Goal: Transaction & Acquisition: Purchase product/service

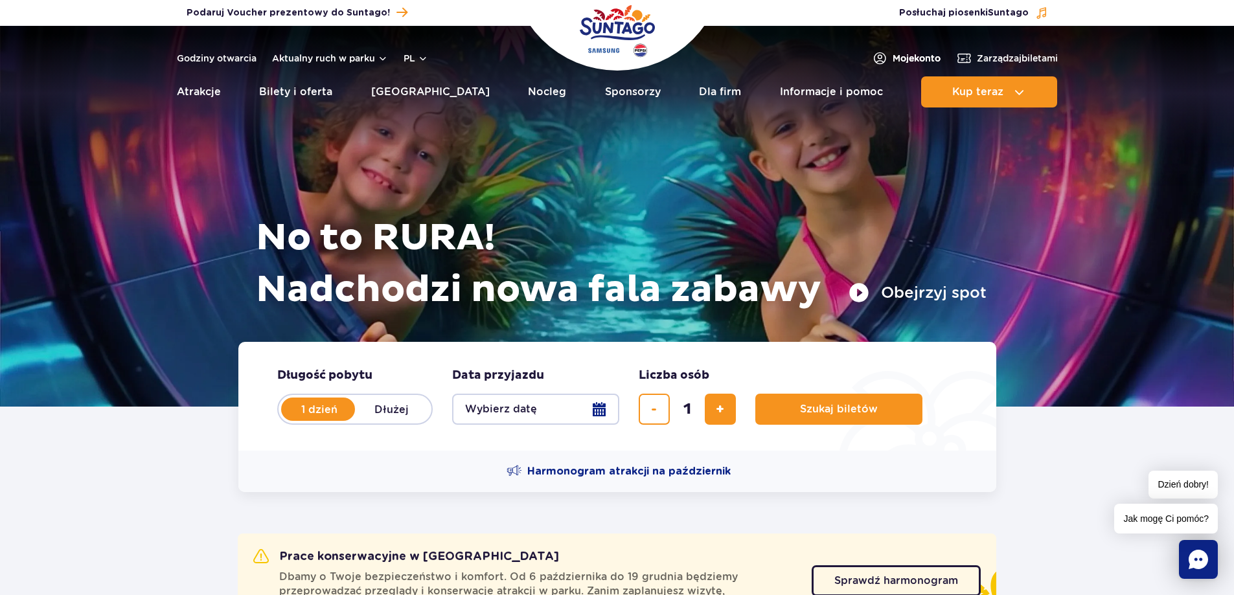
click at [909, 59] on span "Moje konto" at bounding box center [917, 58] width 48 height 13
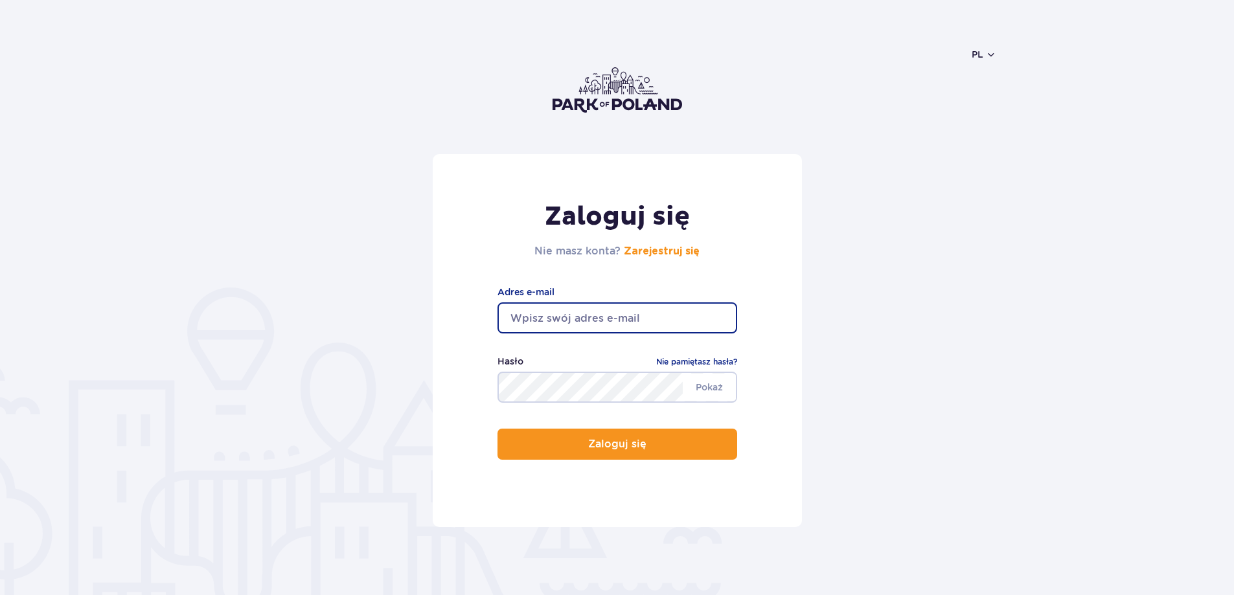
click at [568, 317] on input "email" at bounding box center [617, 317] width 240 height 31
click at [559, 329] on input "jo" at bounding box center [617, 317] width 240 height 31
type input "joannasroka10@gmail.com"
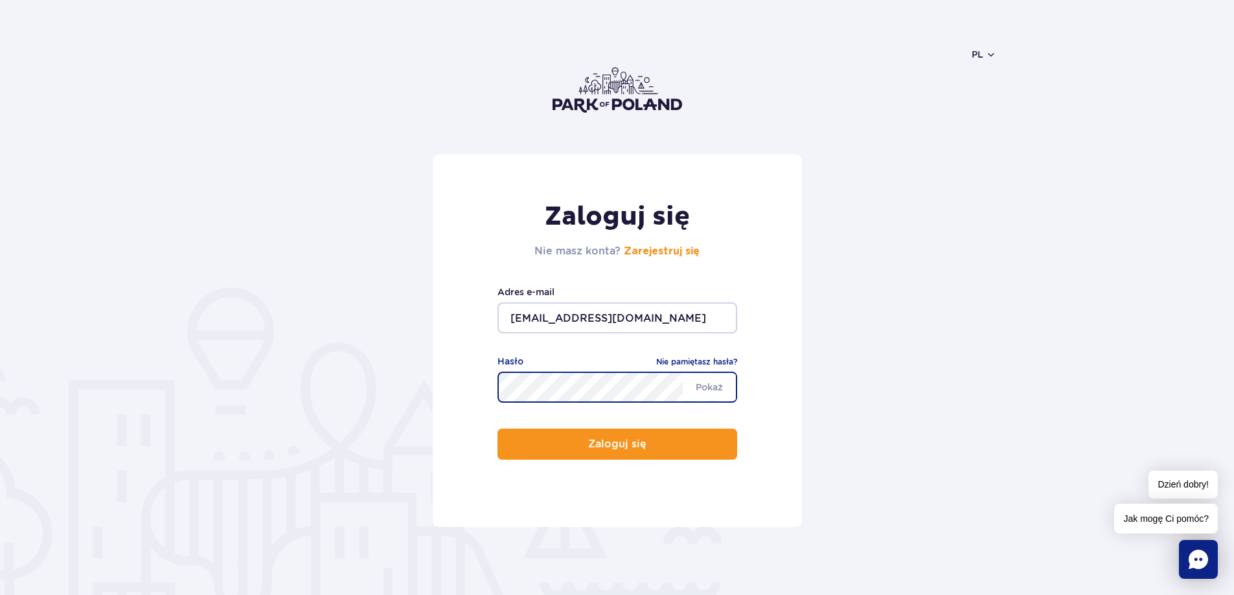
click at [497, 429] on button "Zaloguj się" at bounding box center [617, 444] width 240 height 31
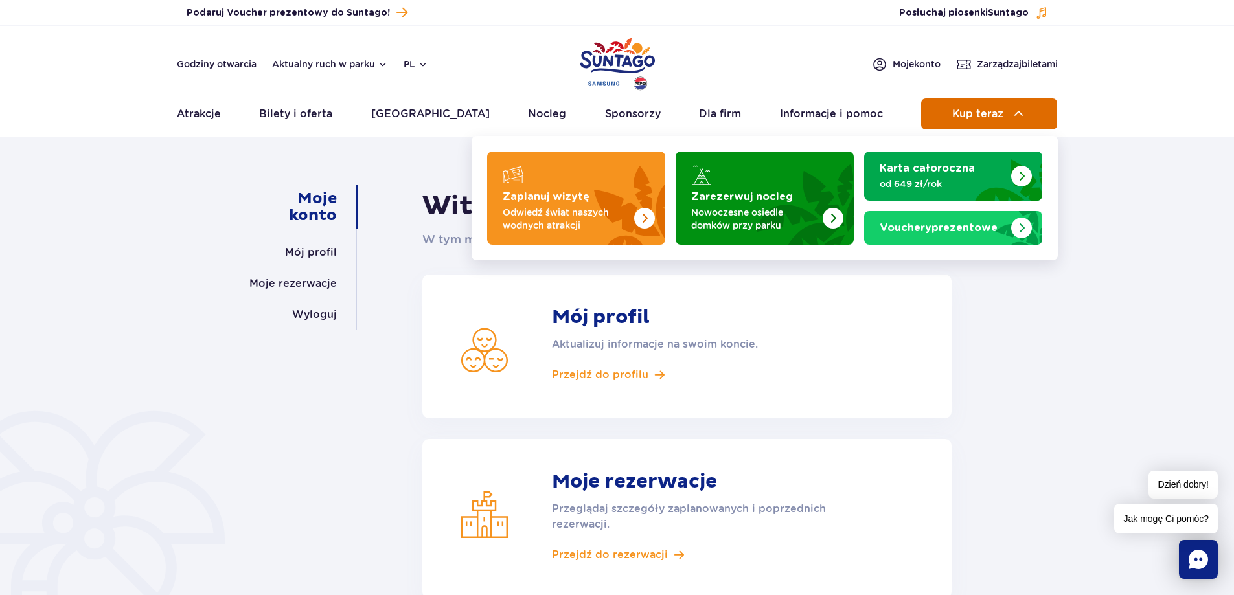
click at [1018, 118] on img at bounding box center [1019, 114] width 16 height 16
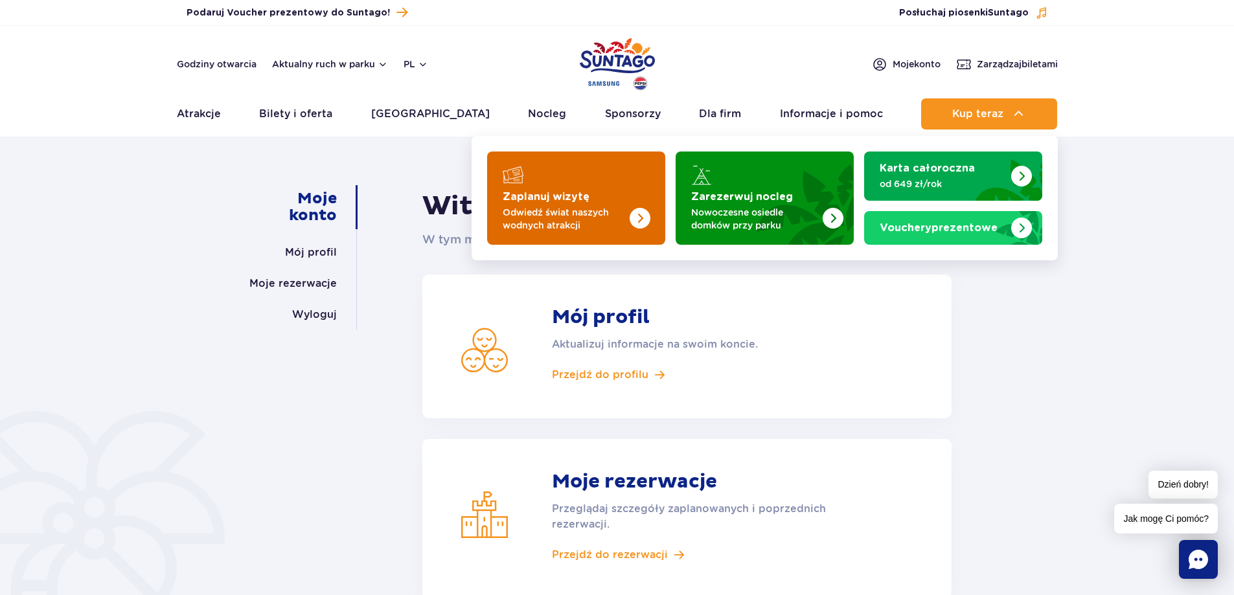
click at [573, 208] on p "Odwiedź świat naszych wodnych atrakcji" at bounding box center [566, 219] width 126 height 26
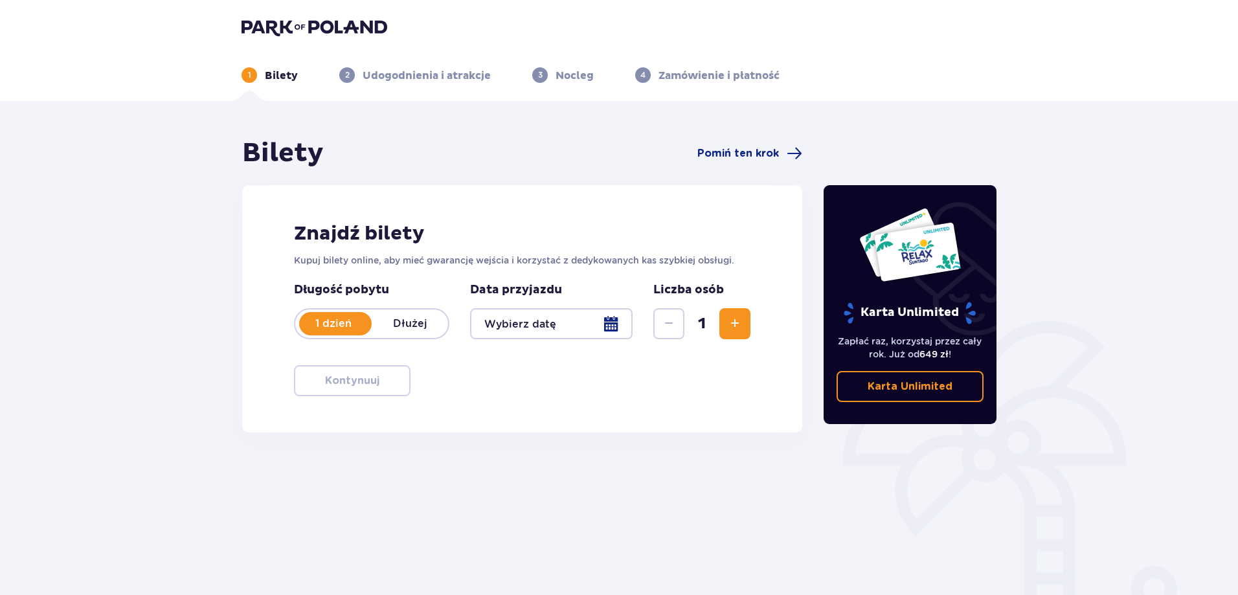
click at [617, 328] on div at bounding box center [551, 323] width 163 height 31
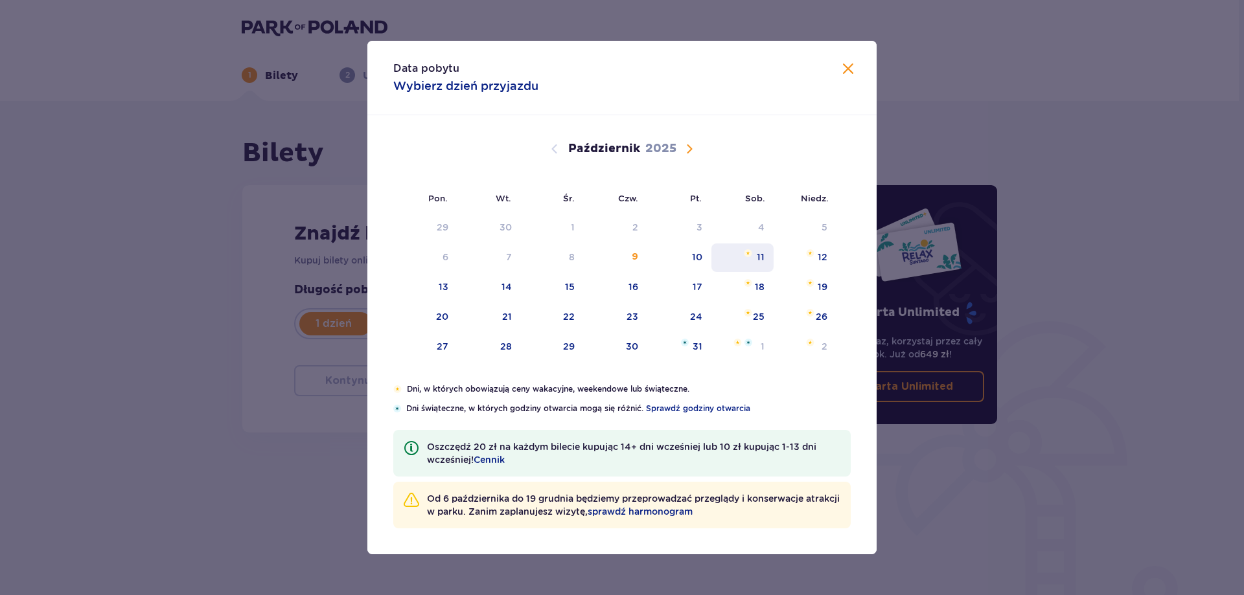
click at [744, 253] on img "sobota, 11 października 2025" at bounding box center [748, 253] width 8 height 8
type input "11.10.25"
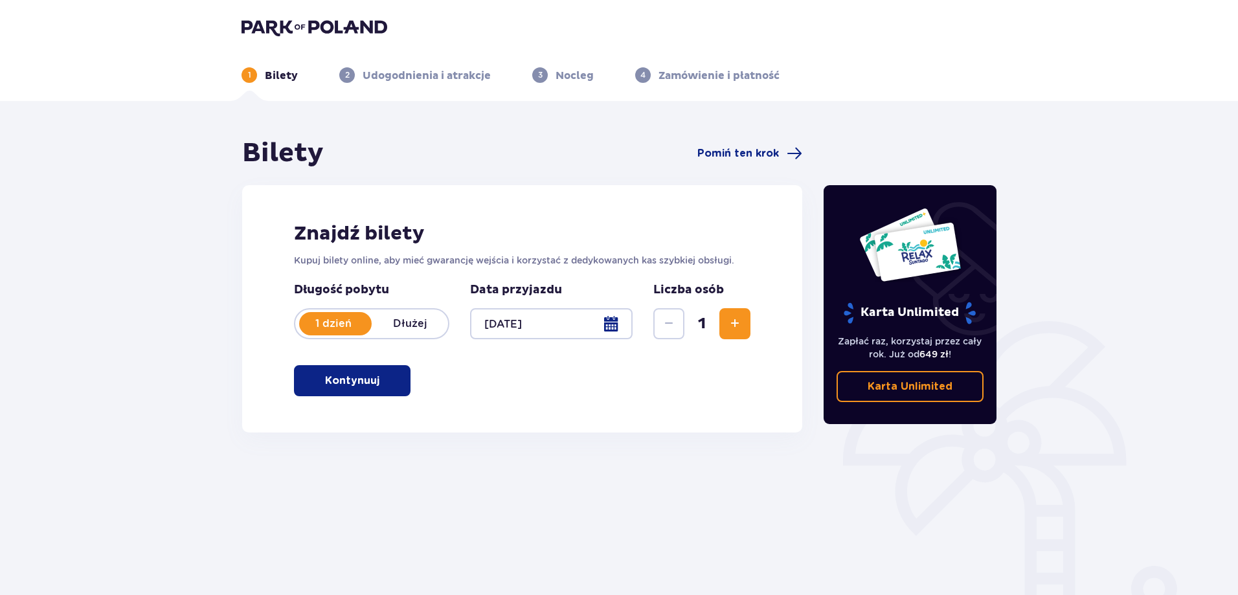
click at [738, 321] on span "Zwiększ" at bounding box center [735, 324] width 16 height 16
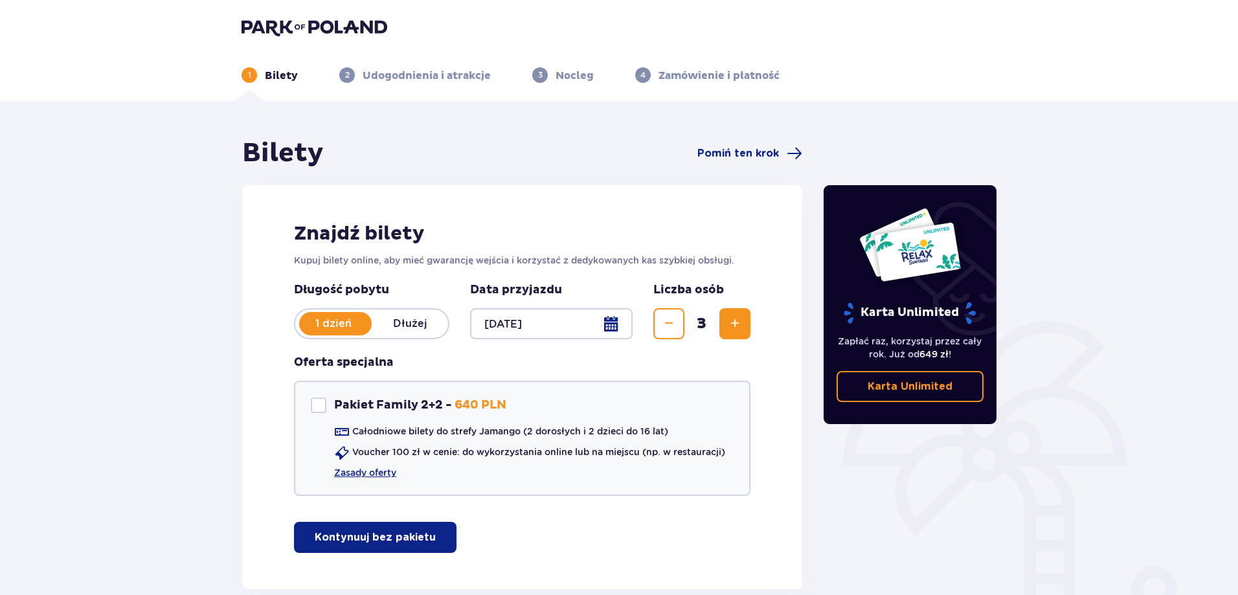
click at [736, 324] on span "Zwiększ" at bounding box center [735, 324] width 16 height 16
click at [320, 408] on div "Pakiet Family 2+2" at bounding box center [319, 406] width 16 height 16
checkbox input "true"
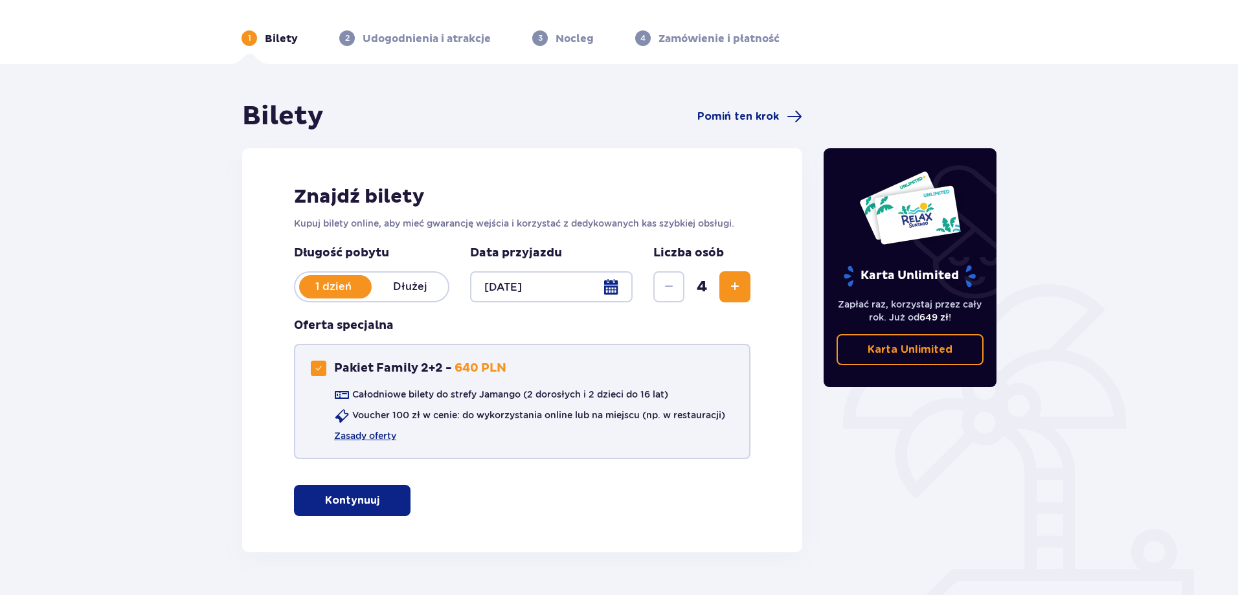
scroll to position [72, 0]
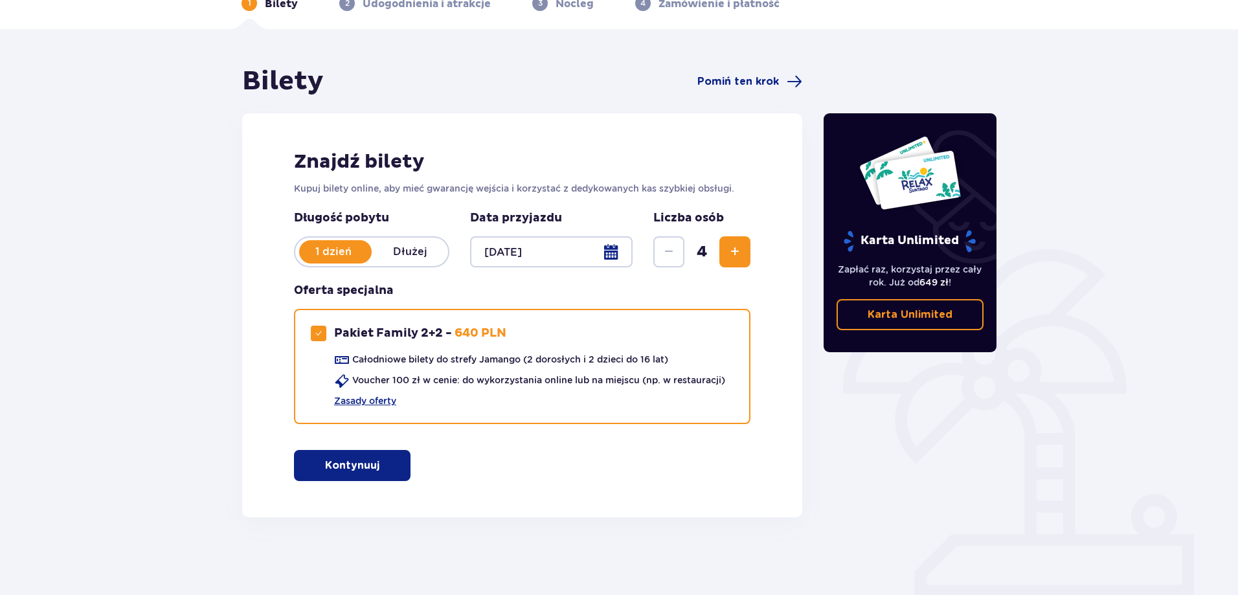
click at [354, 459] on p "Kontynuuj" at bounding box center [352, 466] width 54 height 14
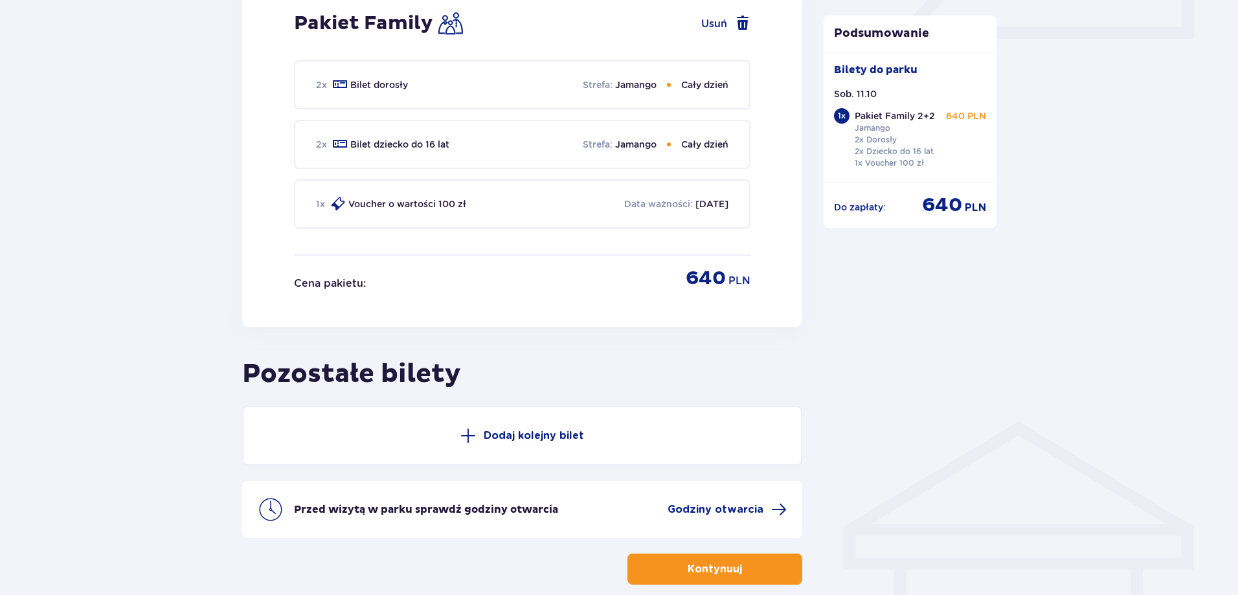
scroll to position [698, 0]
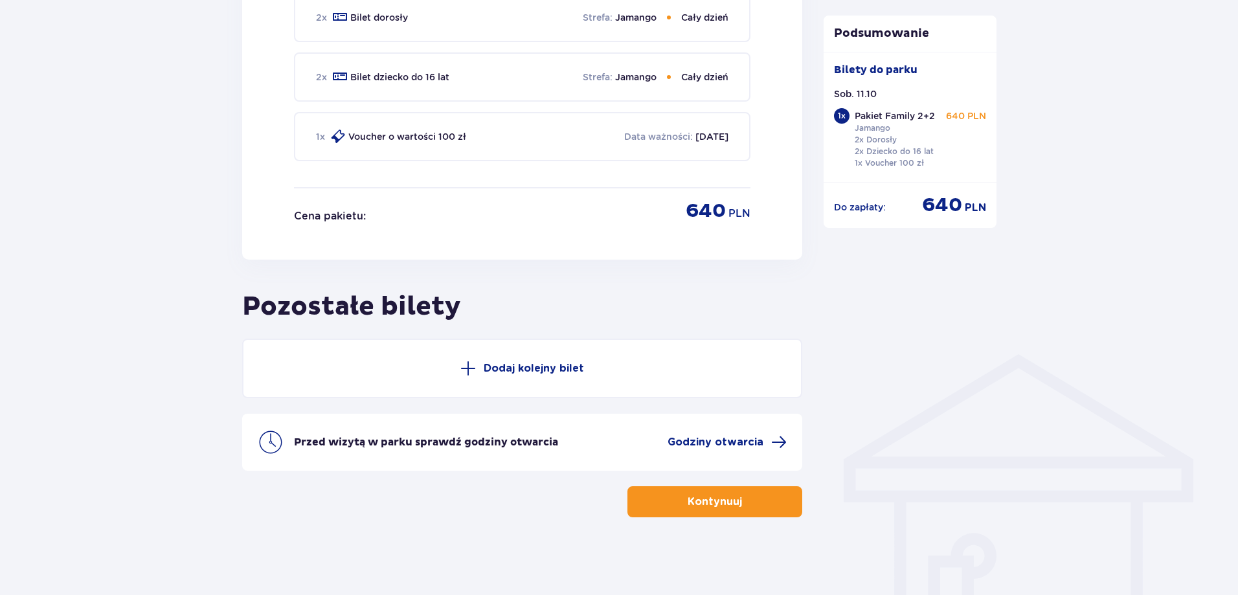
click at [694, 498] on p "Kontynuuj" at bounding box center [715, 502] width 54 height 14
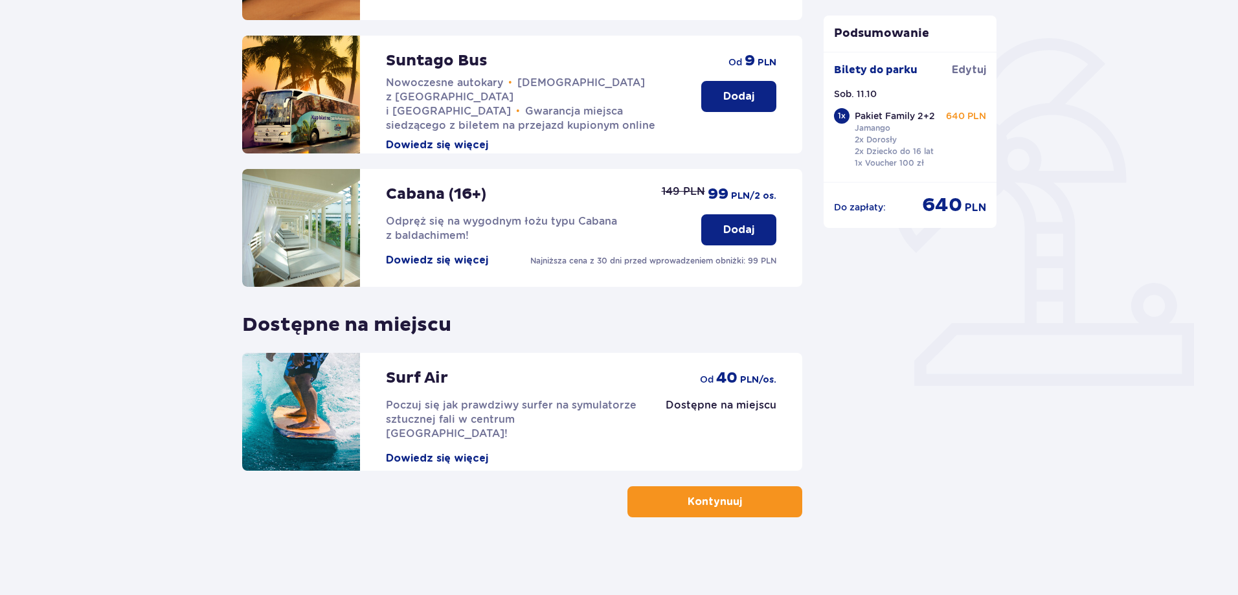
click at [709, 505] on p "Kontynuuj" at bounding box center [715, 502] width 54 height 14
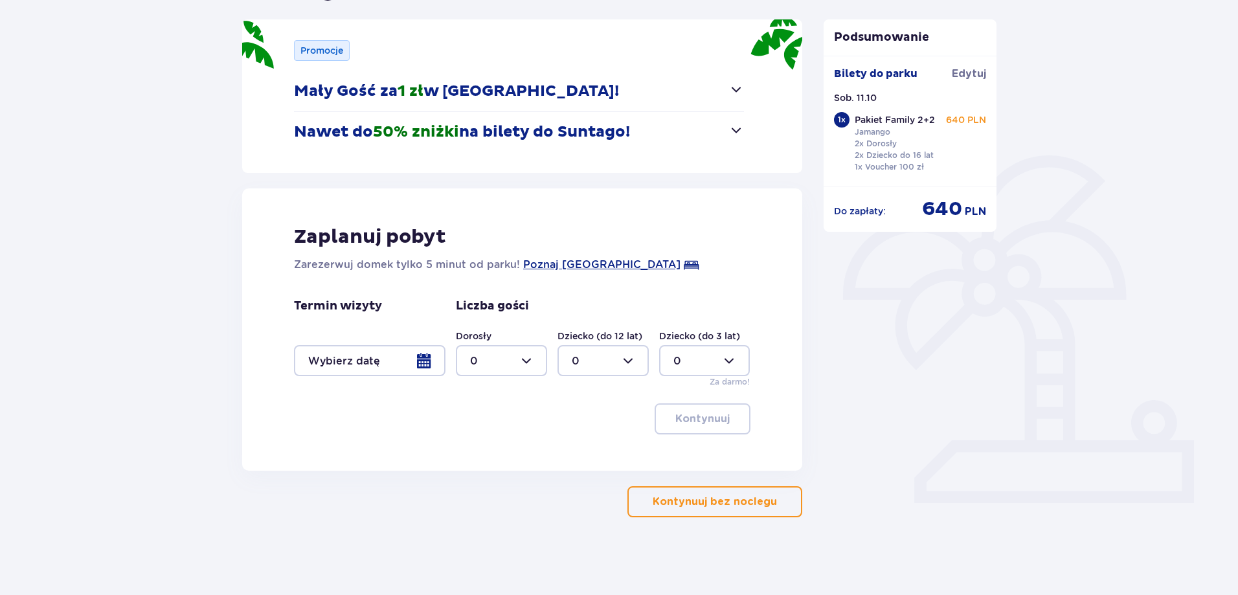
click at [718, 505] on p "Kontynuuj bez noclegu" at bounding box center [715, 502] width 124 height 14
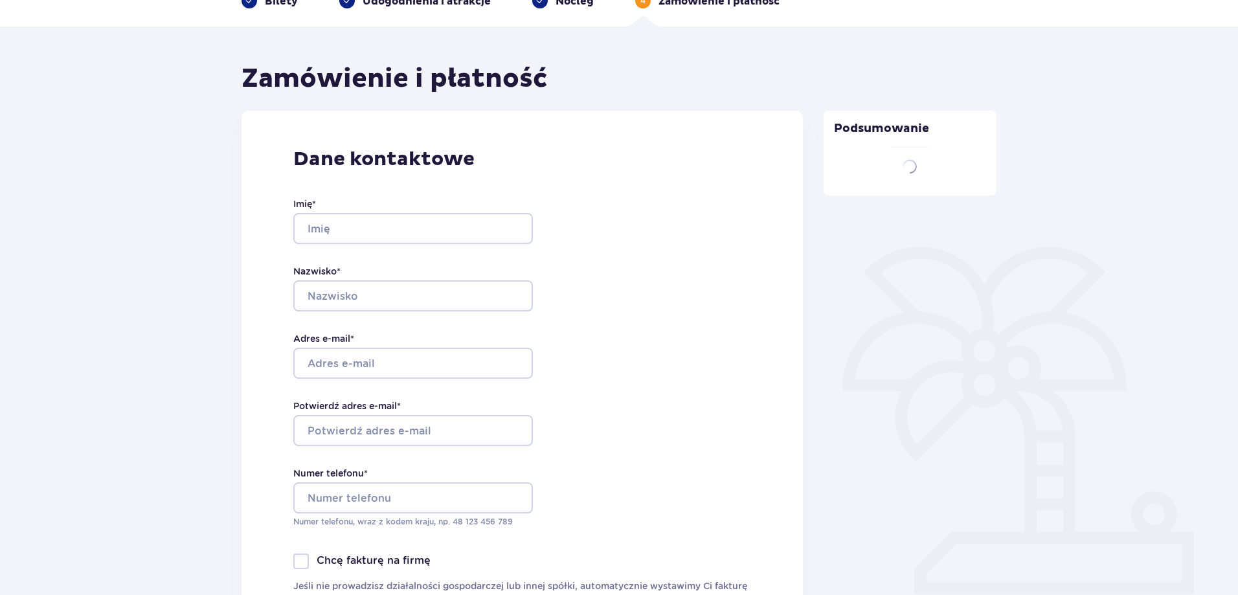
type input "Joanna"
type input "Sroka"
type input "joannasroka10@gmail.com"
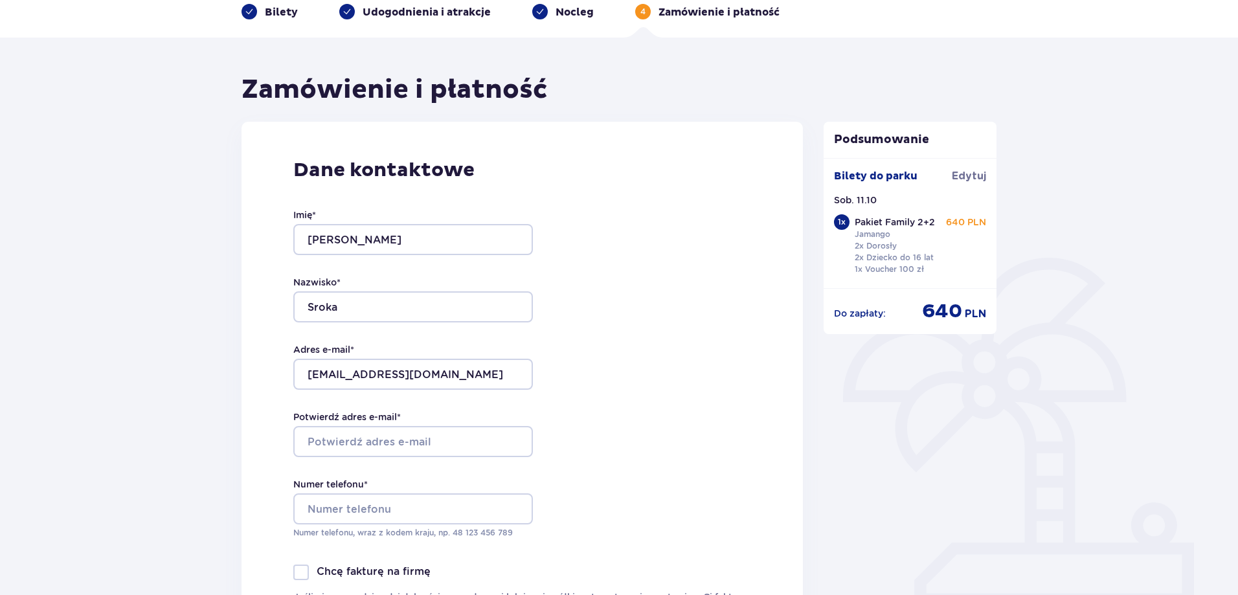
scroll to position [194, 0]
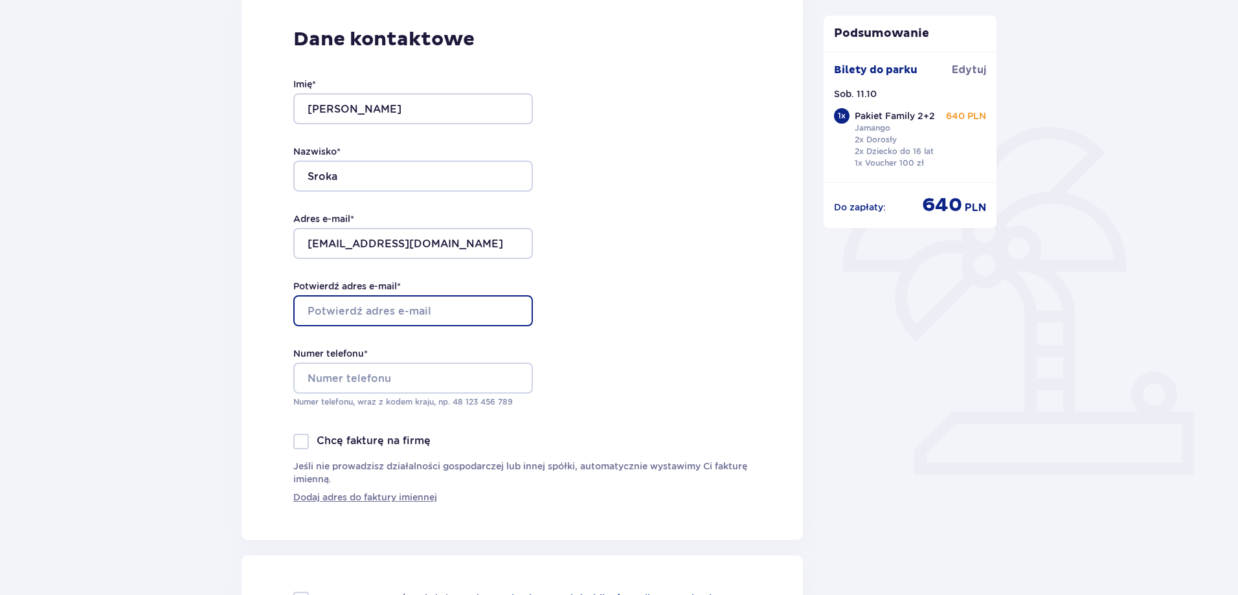
click at [377, 303] on input "Potwierdź adres e-mail *" at bounding box center [413, 310] width 240 height 31
type input "joannasroka10@gmail.com"
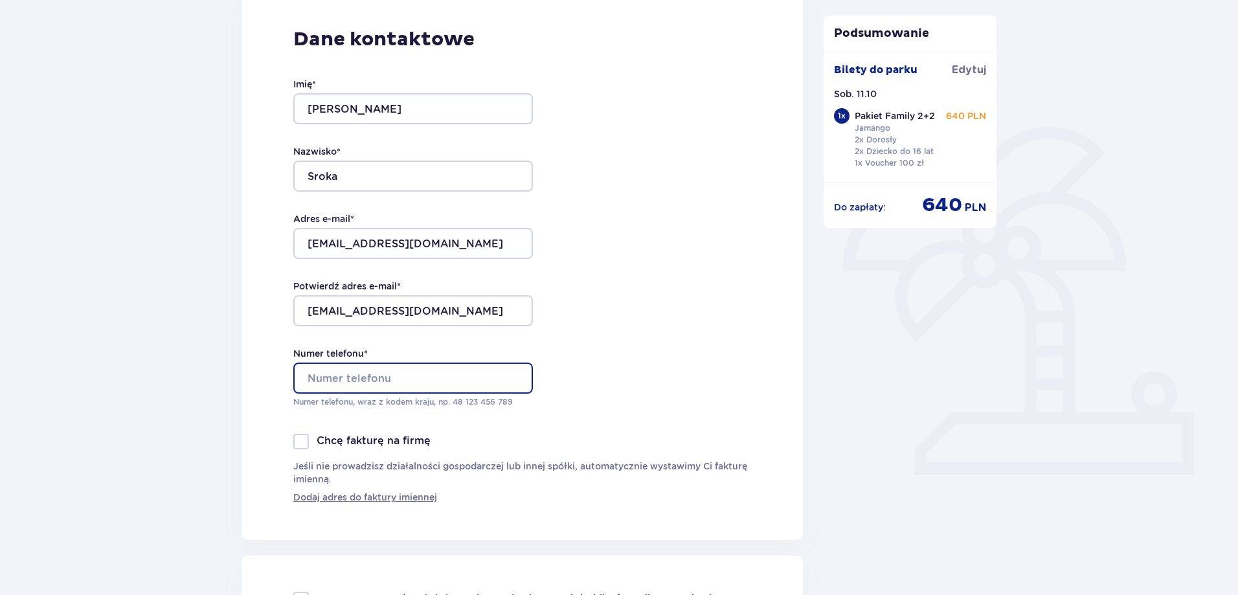
click at [409, 370] on input "Numer telefonu *" at bounding box center [413, 378] width 240 height 31
click at [306, 376] on input "691922797" at bounding box center [413, 378] width 240 height 31
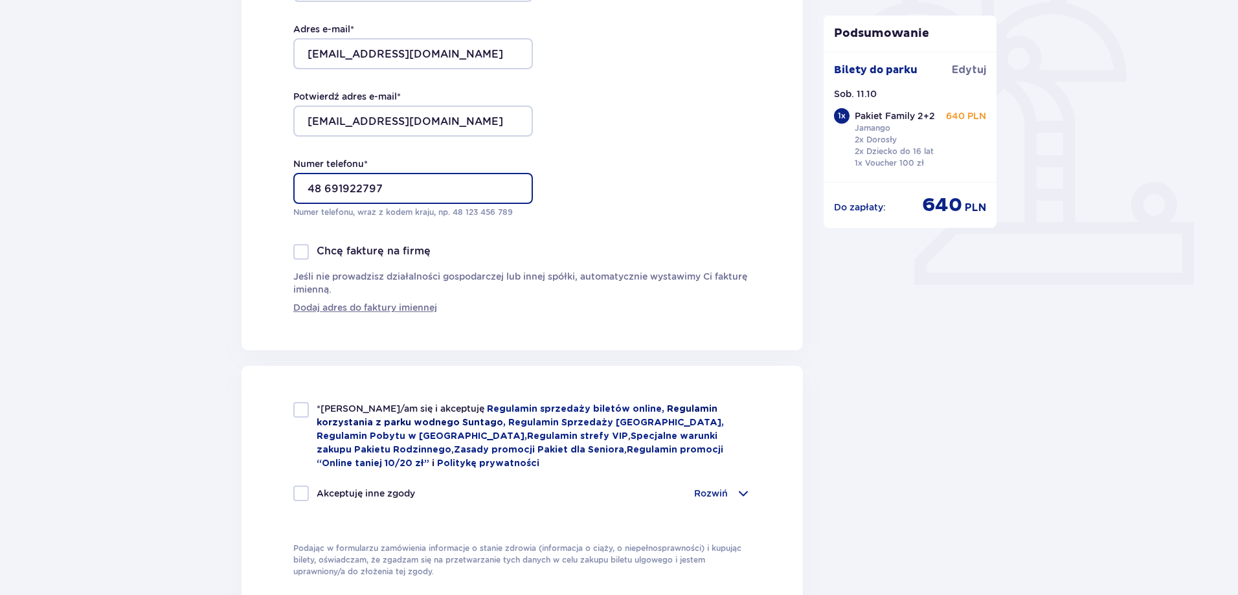
scroll to position [389, 0]
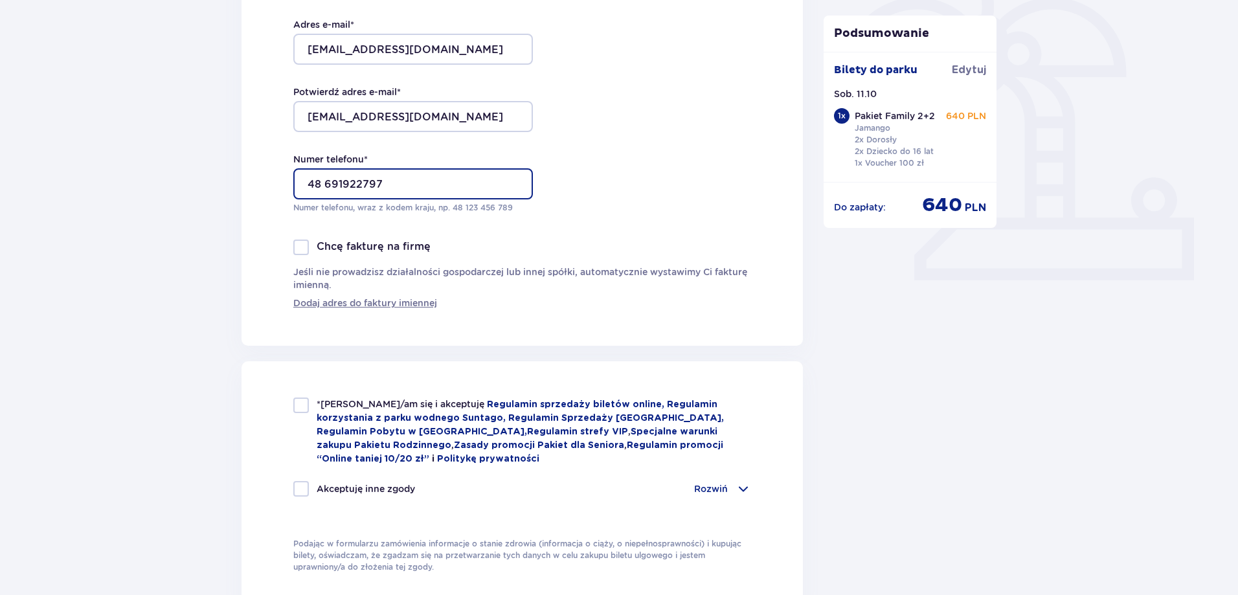
type input "48 691922797"
click at [303, 404] on div at bounding box center [301, 406] width 16 height 16
checkbox input "true"
click at [302, 490] on div at bounding box center [301, 489] width 16 height 16
checkbox input "true"
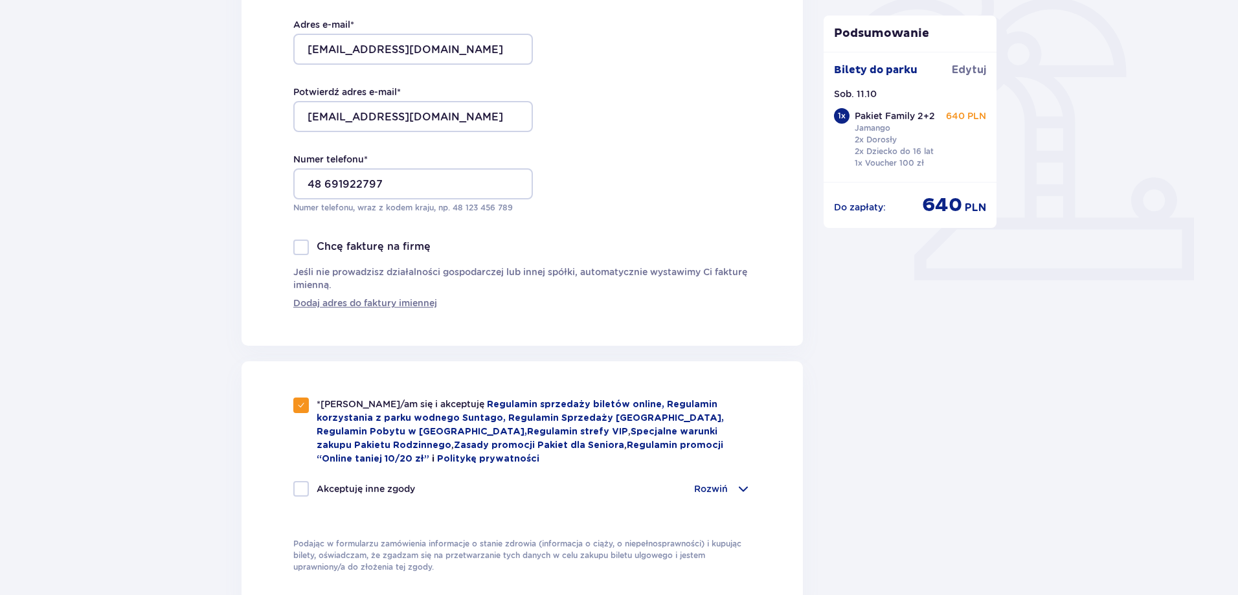
checkbox input "true"
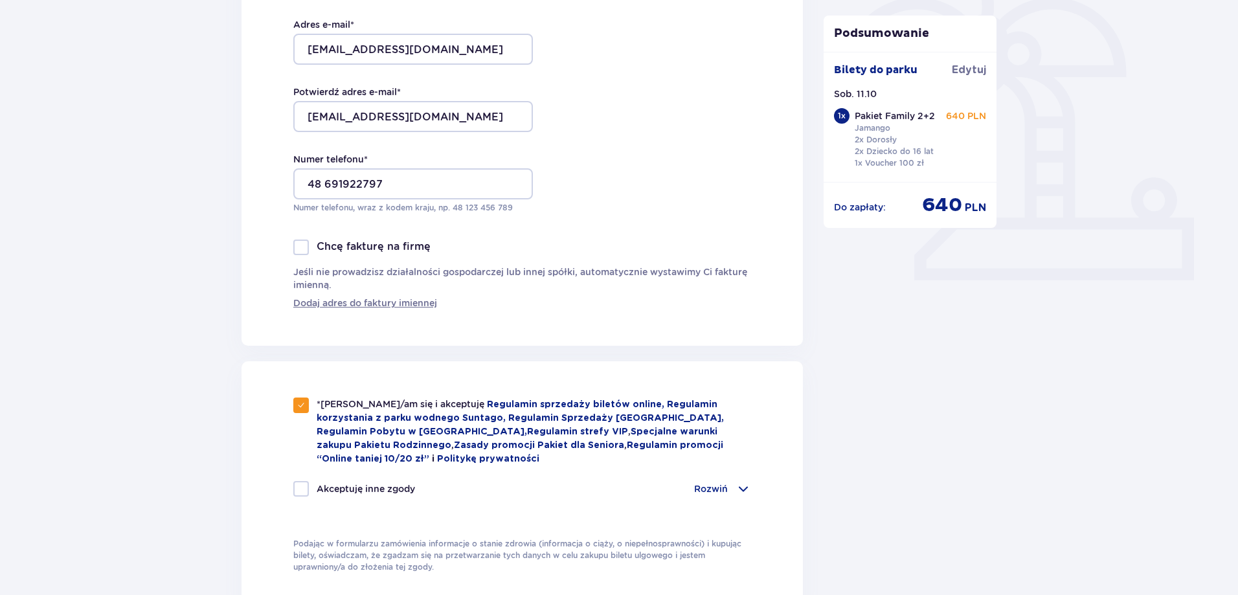
checkbox input "true"
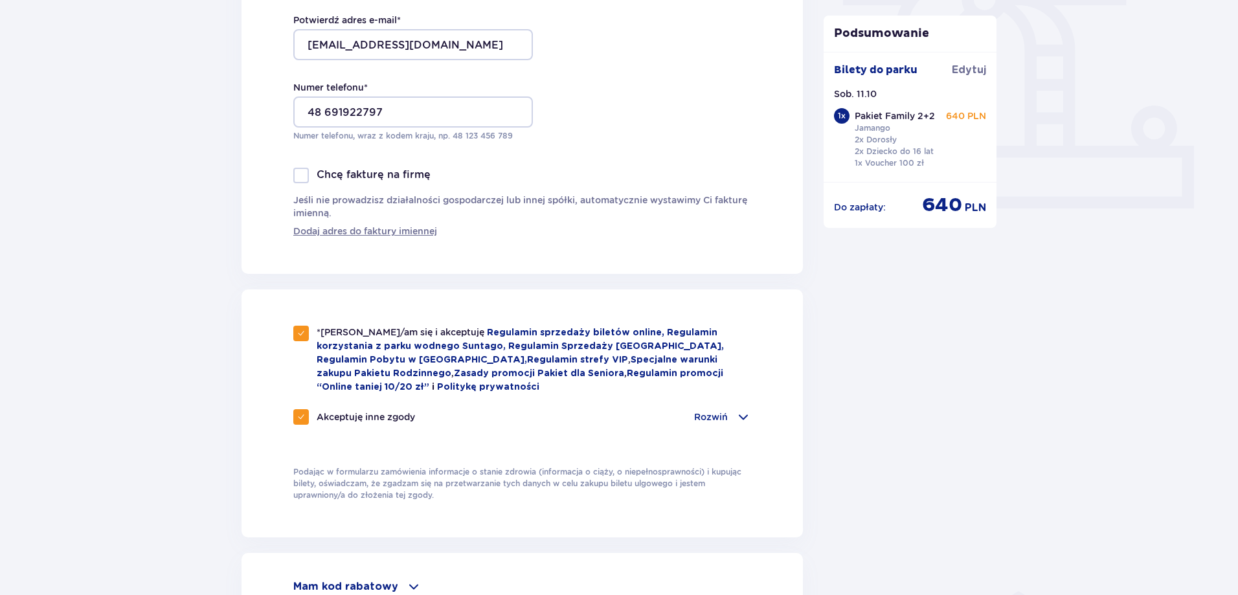
scroll to position [760, 0]
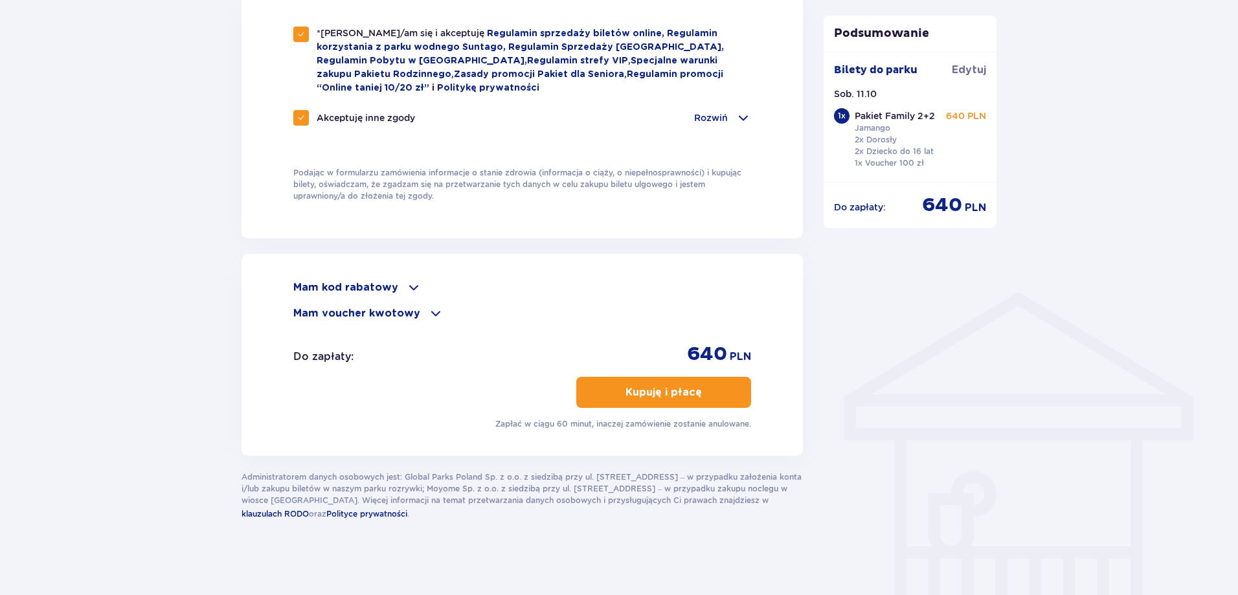
click at [731, 114] on div "Rozwiń" at bounding box center [722, 118] width 57 height 16
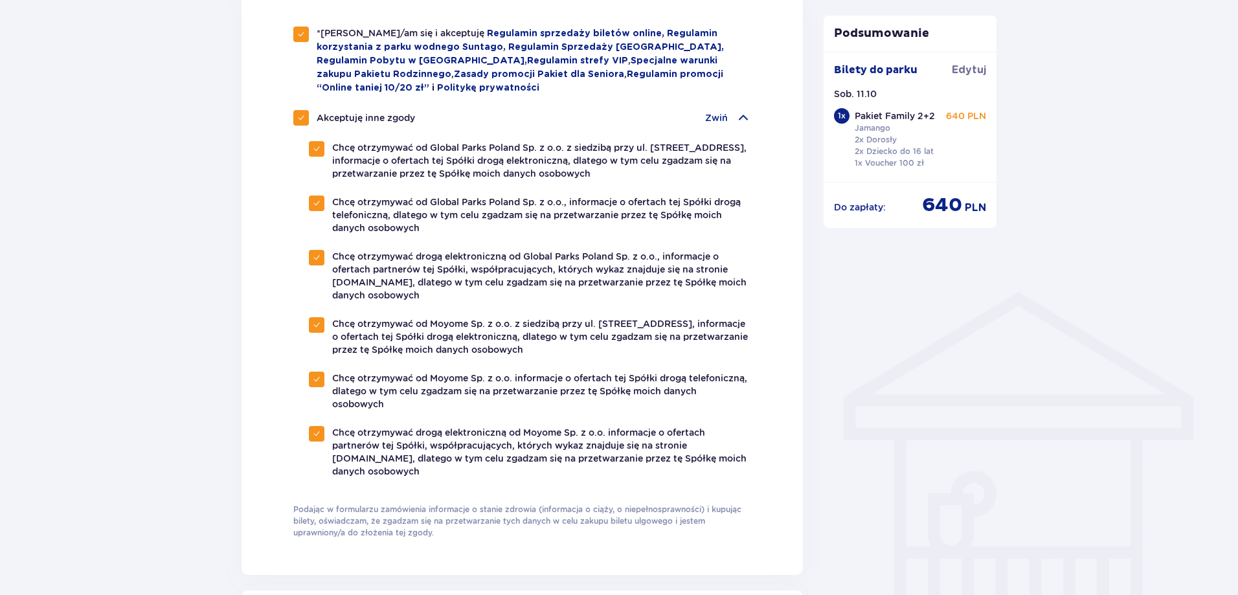
click at [319, 150] on span at bounding box center [317, 149] width 8 height 8
checkbox input "false"
click at [314, 207] on div at bounding box center [317, 204] width 16 height 16
checkbox input "false"
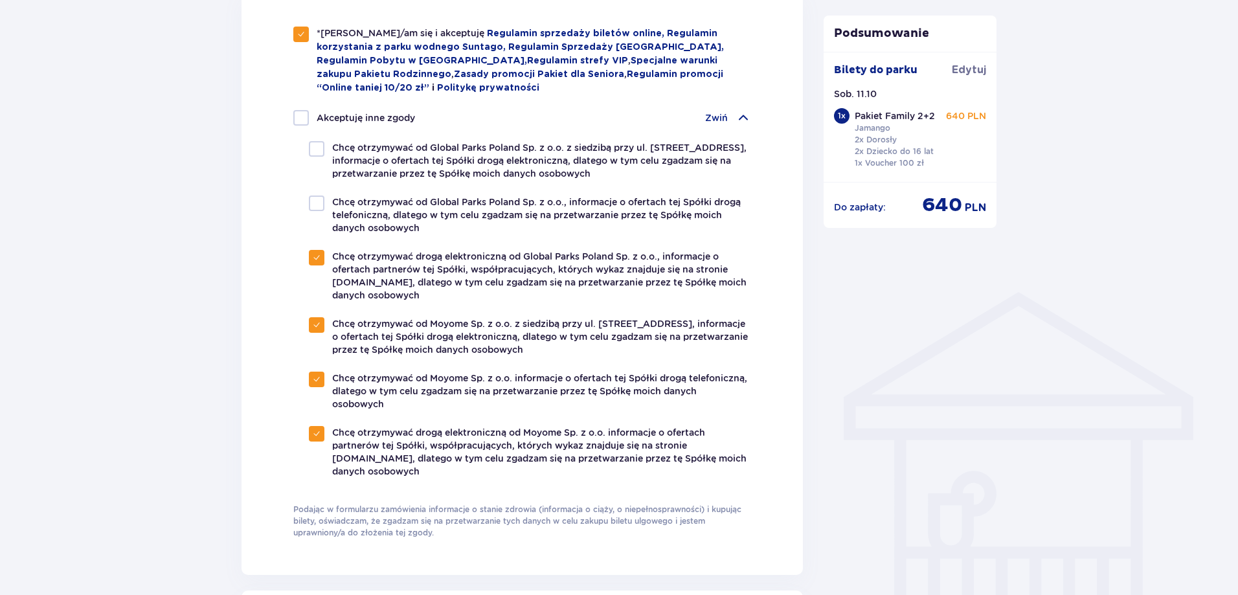
click at [313, 254] on span at bounding box center [317, 258] width 8 height 8
checkbox input "false"
click at [311, 321] on div at bounding box center [317, 325] width 16 height 16
checkbox input "false"
click at [310, 387] on div "Chcę otrzymywać od Moyome Sp. z o.o. informacje o ofertach tej Spółki drogą tel…" at bounding box center [530, 391] width 442 height 39
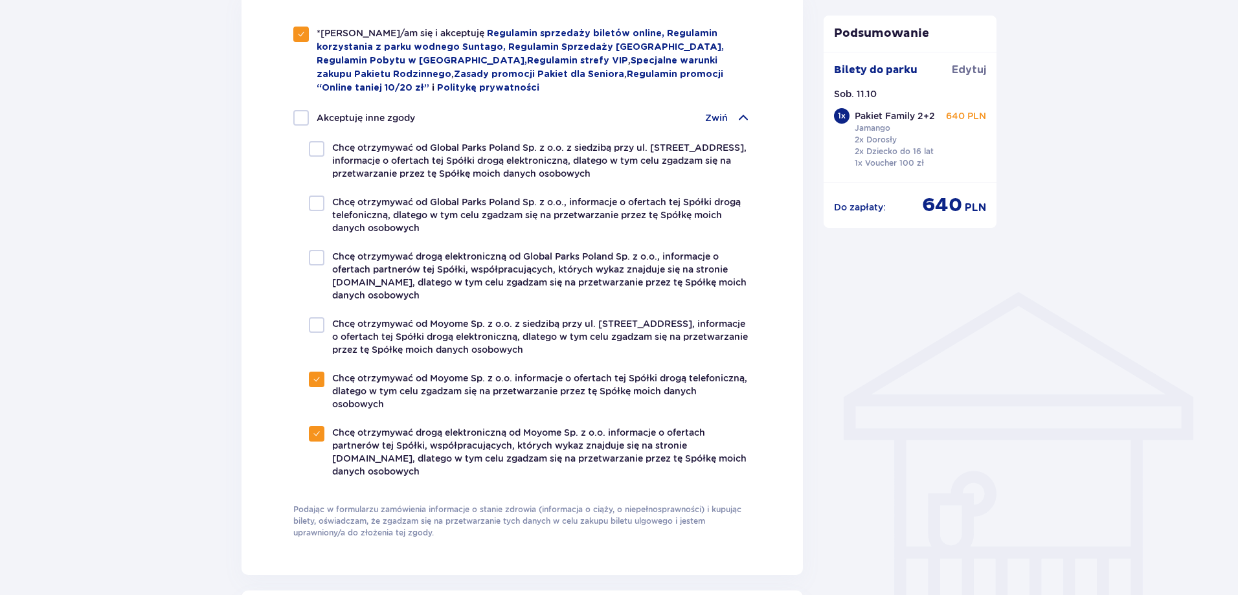
checkbox input "false"
click at [321, 433] on div at bounding box center [317, 434] width 16 height 16
checkbox input "false"
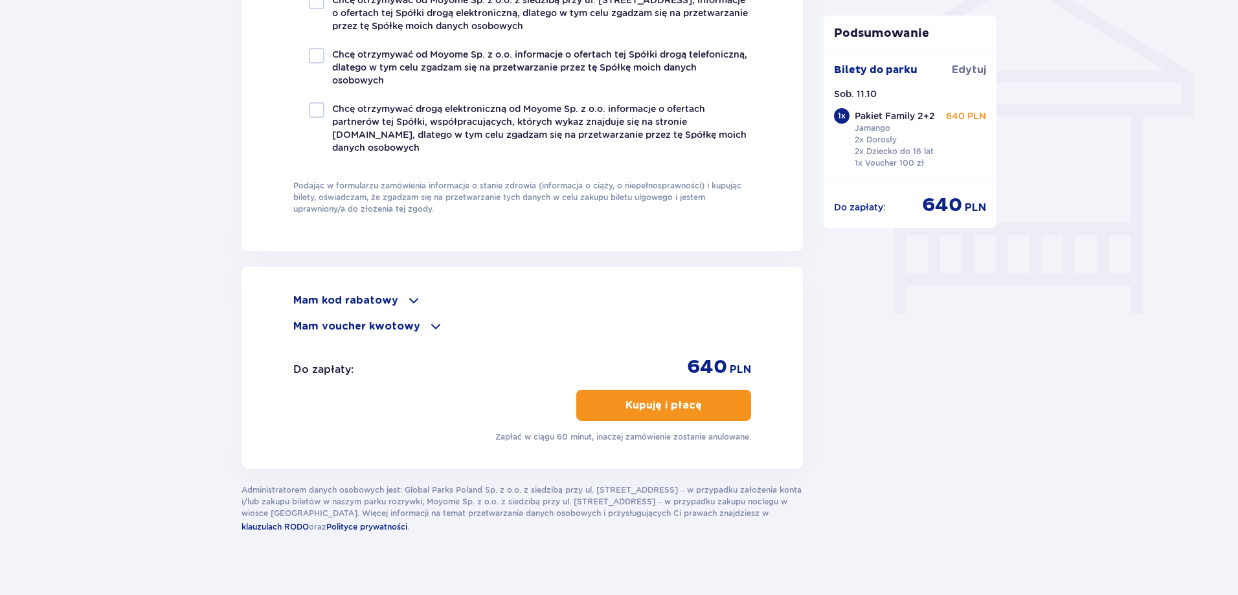
click at [671, 407] on p "Kupuję i płacę" at bounding box center [664, 405] width 76 height 14
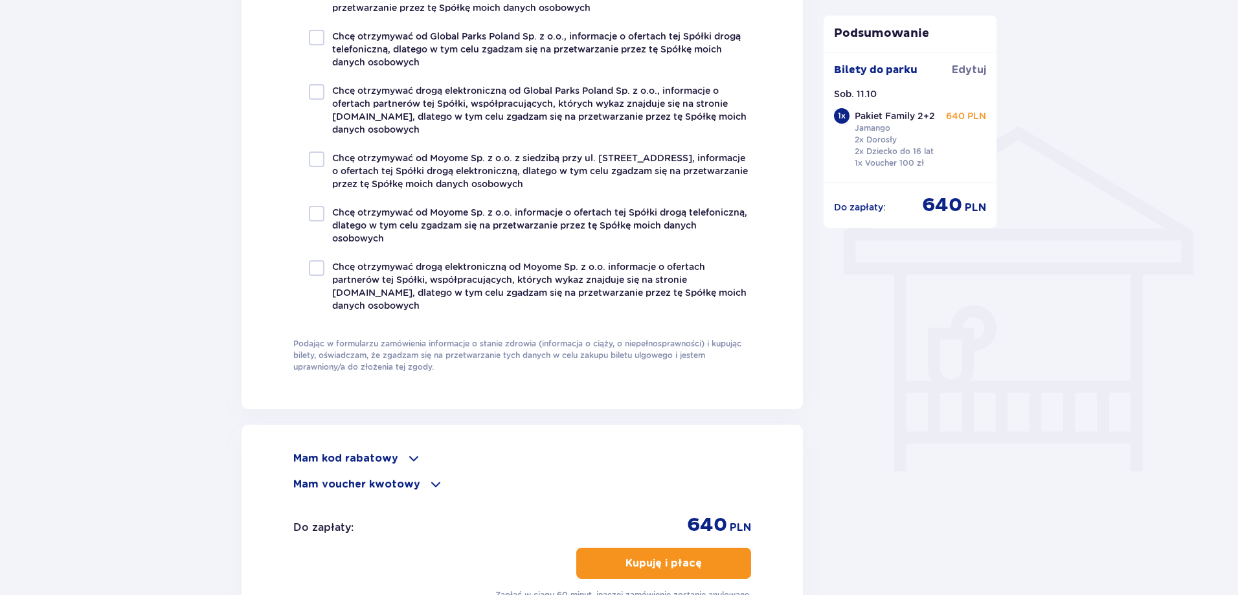
scroll to position [695, 0]
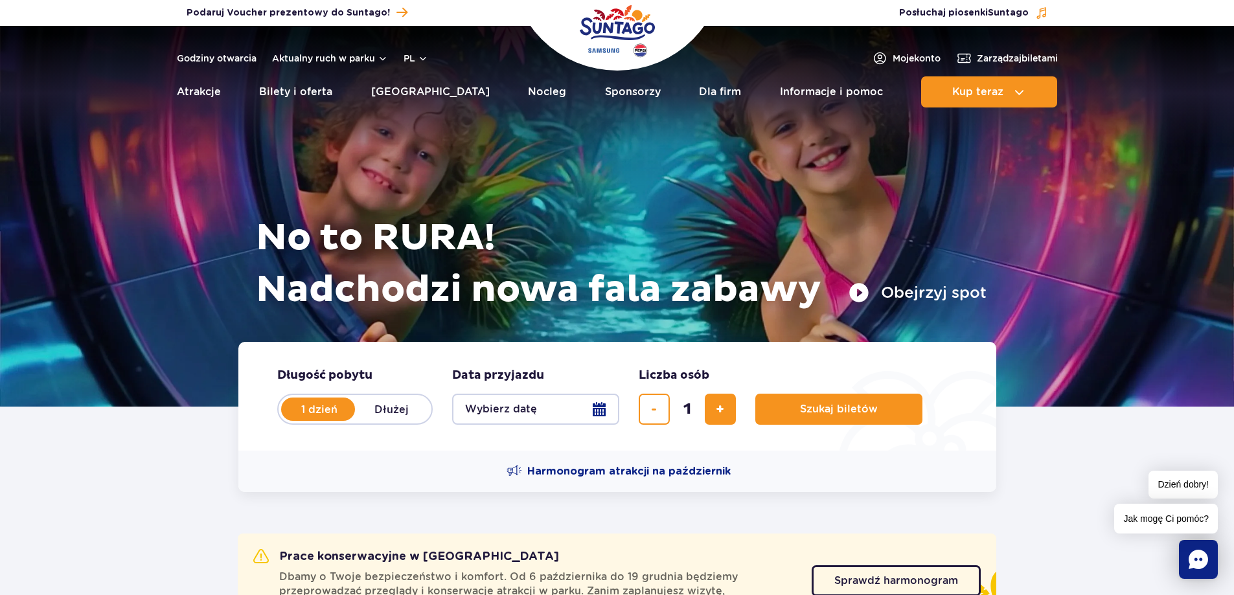
click at [907, 68] on header "Godziny otwarcia Aktualny ruch w parku pl PL EN UA Moje konto Zarządzaj biletam…" at bounding box center [617, 70] width 1234 height 89
click at [907, 62] on span "Moje konto" at bounding box center [917, 58] width 48 height 13
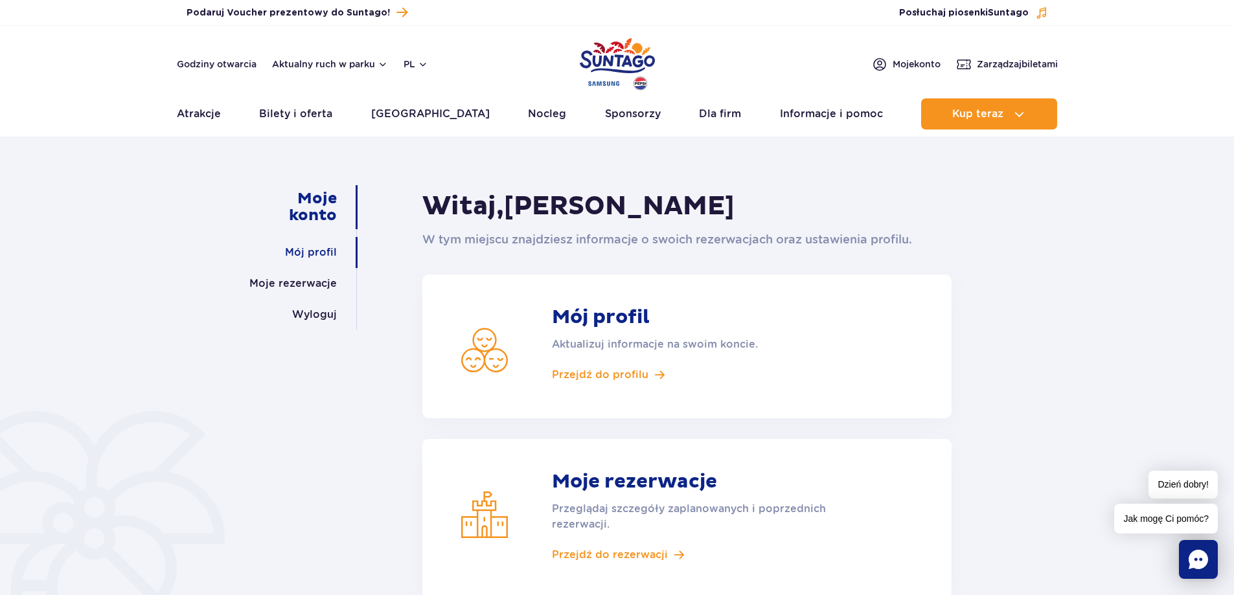
click at [316, 255] on link "Mój profil" at bounding box center [311, 252] width 52 height 31
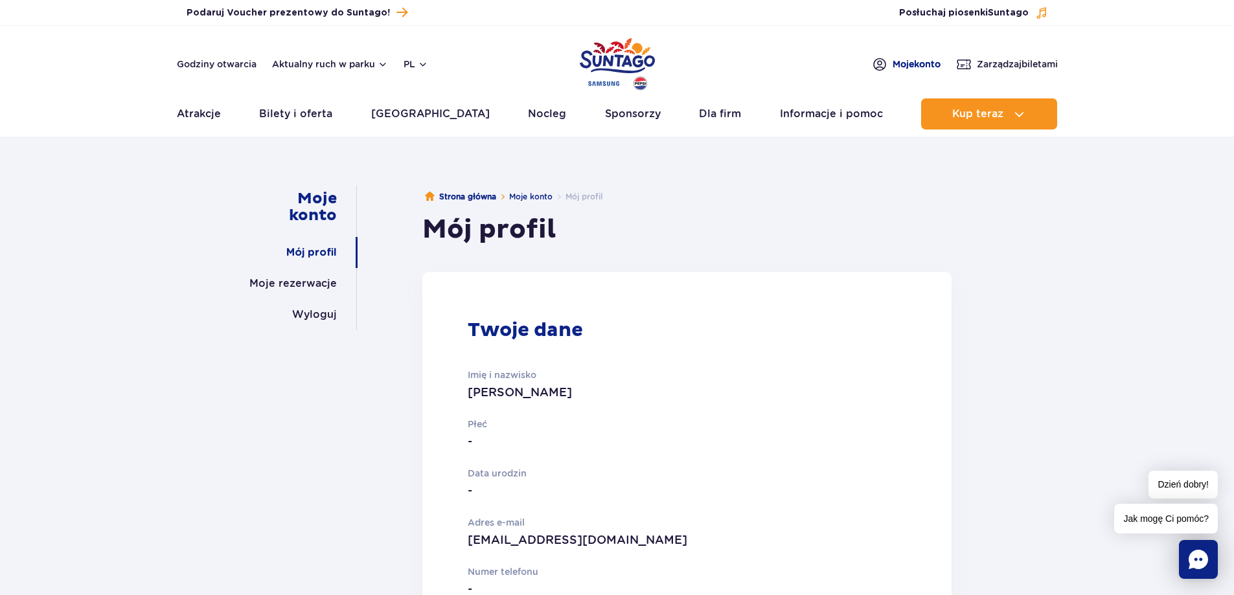
click at [907, 64] on span "Moje konto" at bounding box center [917, 64] width 48 height 13
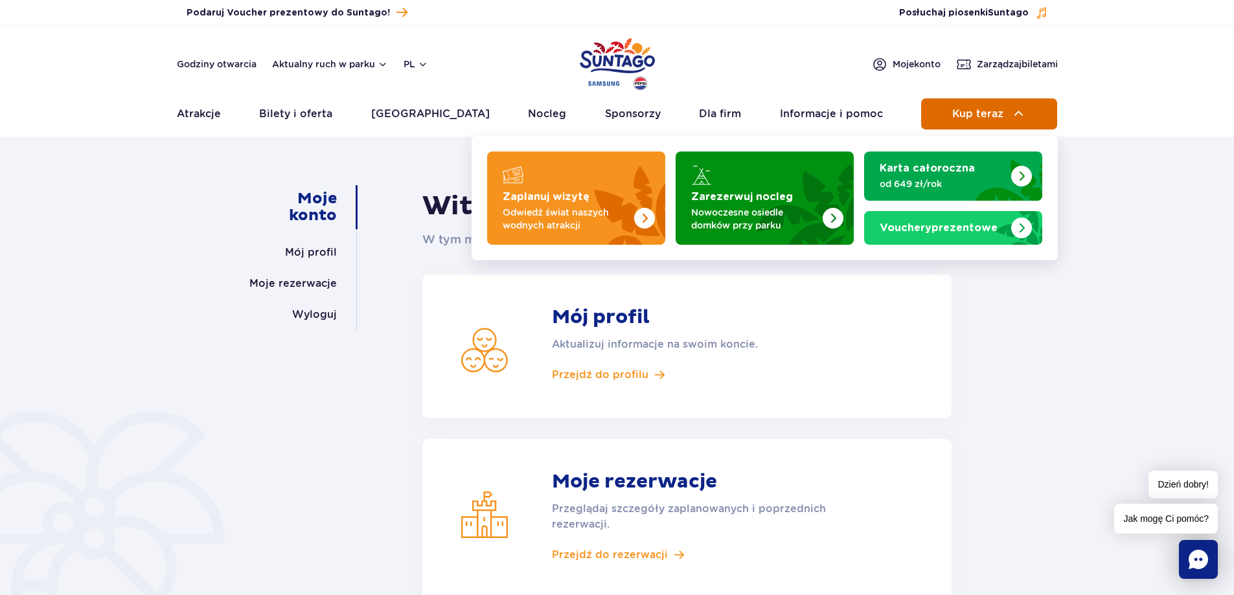
click at [987, 114] on span "Kup teraz" at bounding box center [977, 114] width 51 height 12
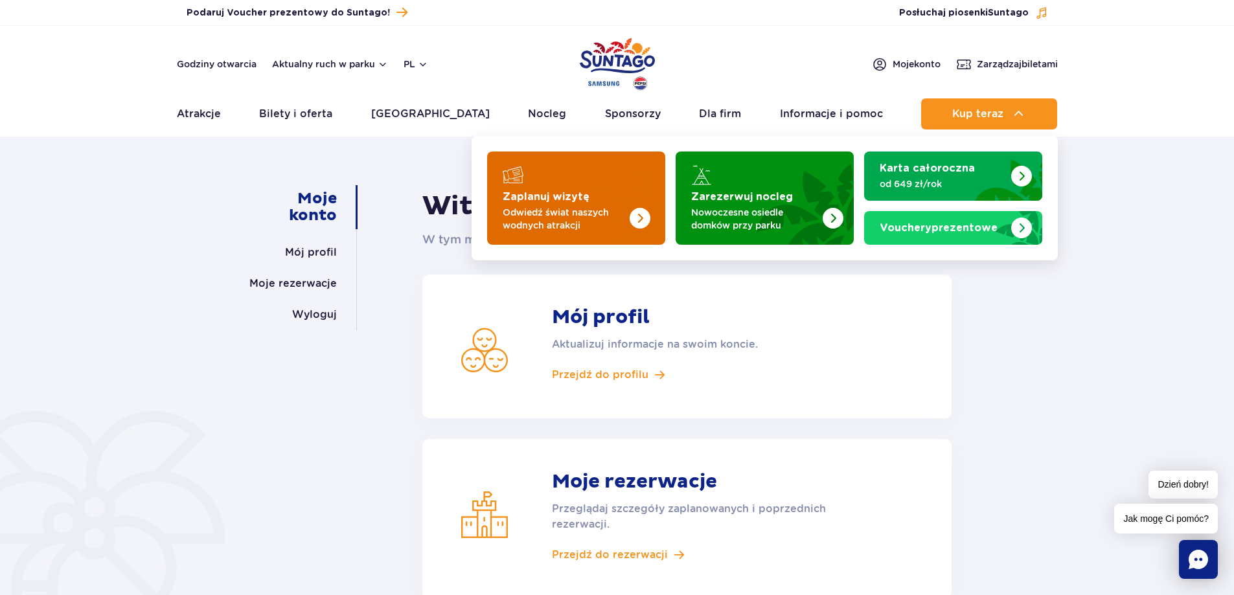
click at [519, 209] on p "Odwiedź świat naszych wodnych atrakcji" at bounding box center [566, 219] width 126 height 26
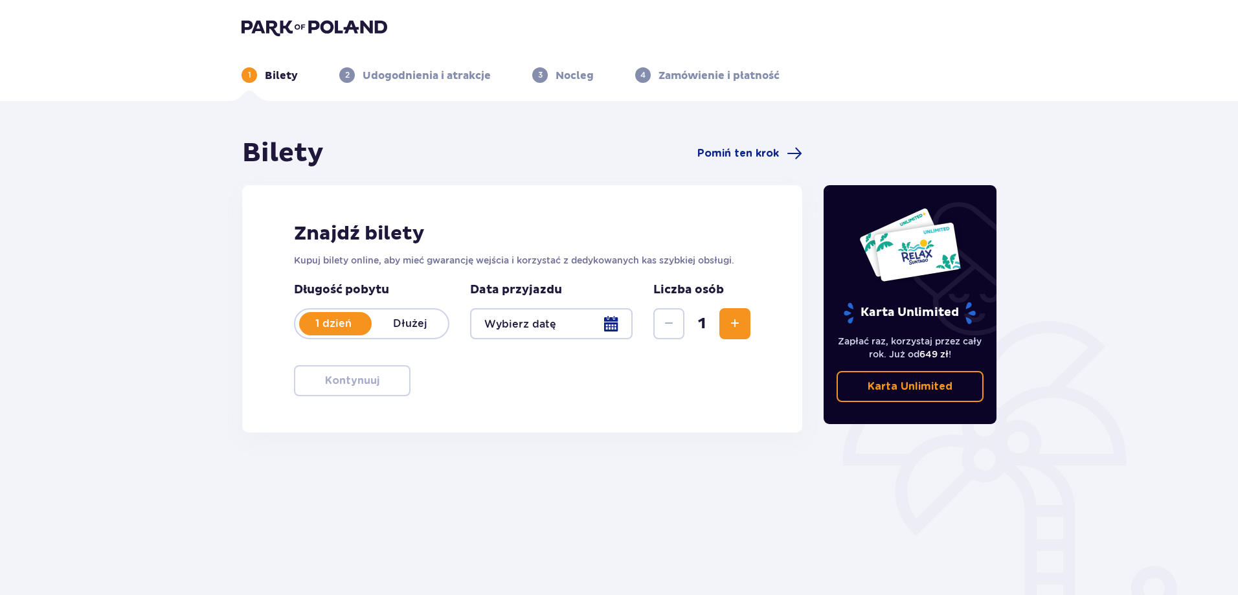
click at [615, 321] on div at bounding box center [551, 323] width 163 height 31
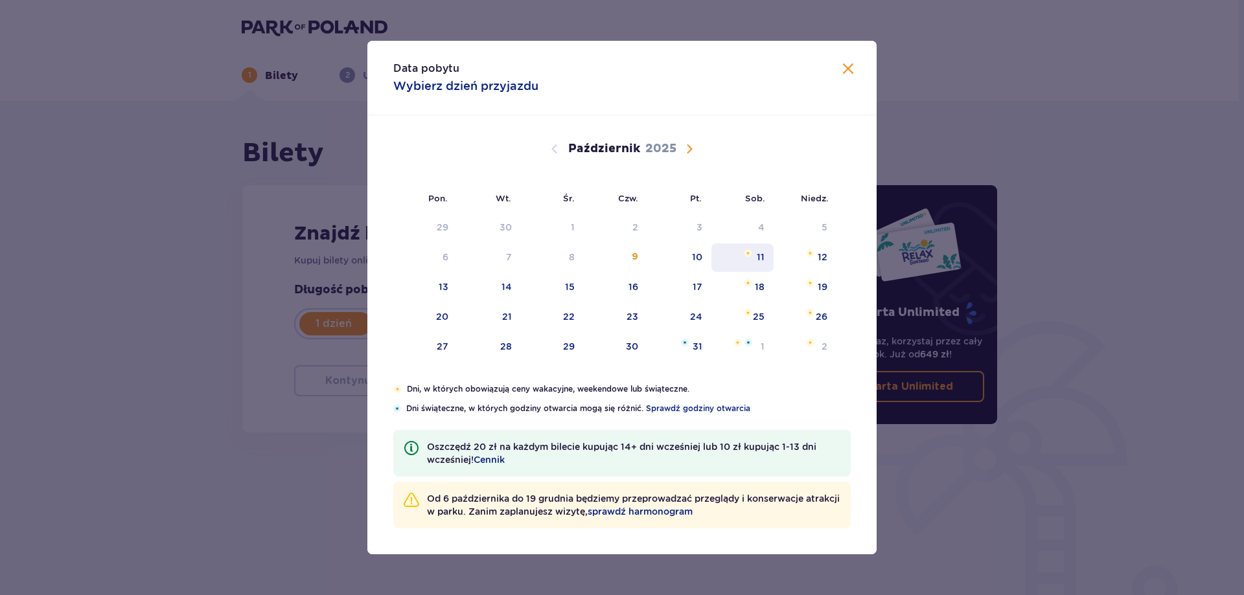
click at [764, 260] on div "11" at bounding box center [760, 257] width 8 height 13
type input "[DATE]"
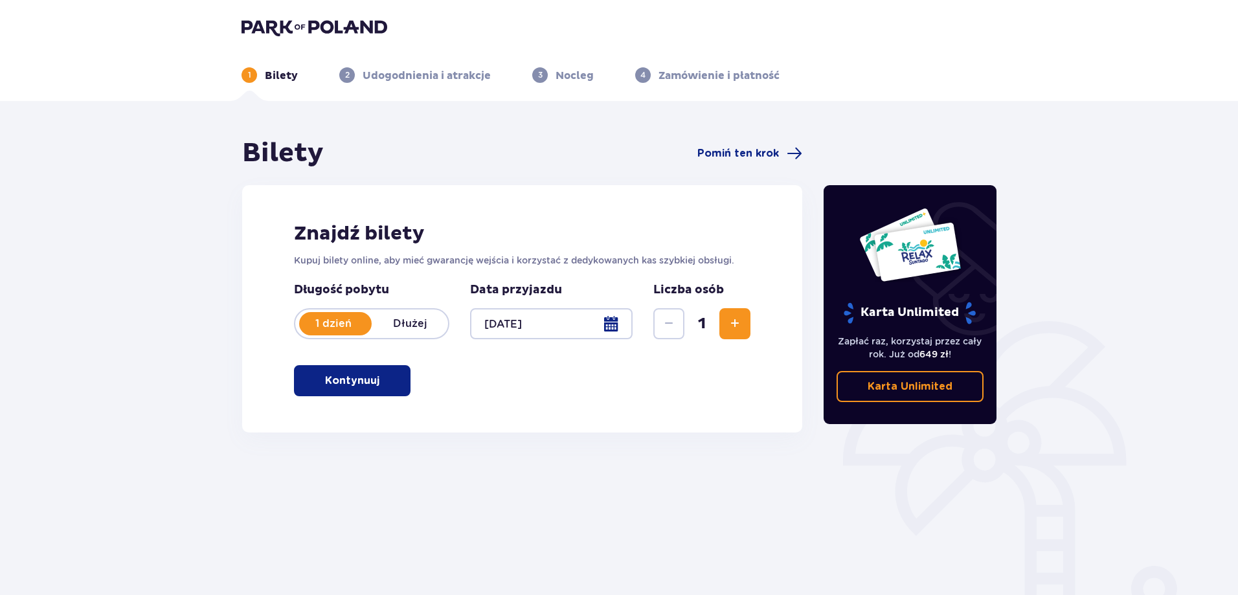
click at [742, 324] on span "Zwiększ" at bounding box center [735, 324] width 16 height 16
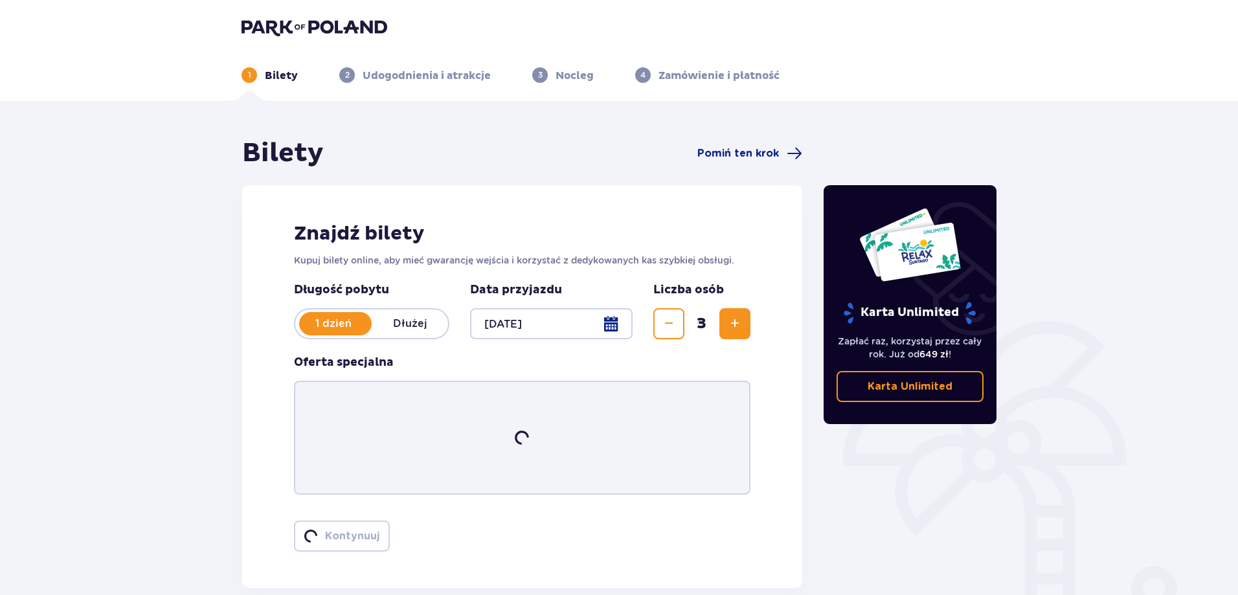
click at [742, 324] on span "Zwiększ" at bounding box center [735, 324] width 16 height 16
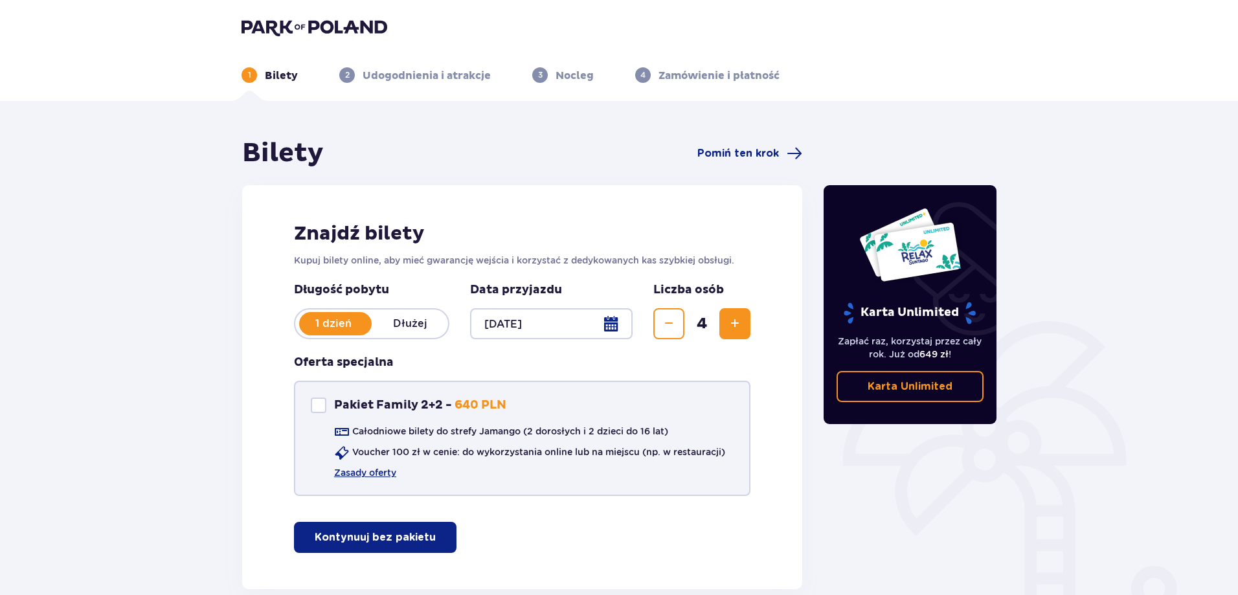
click at [321, 405] on div "Pakiet Family 2+2" at bounding box center [319, 406] width 16 height 16
checkbox input "true"
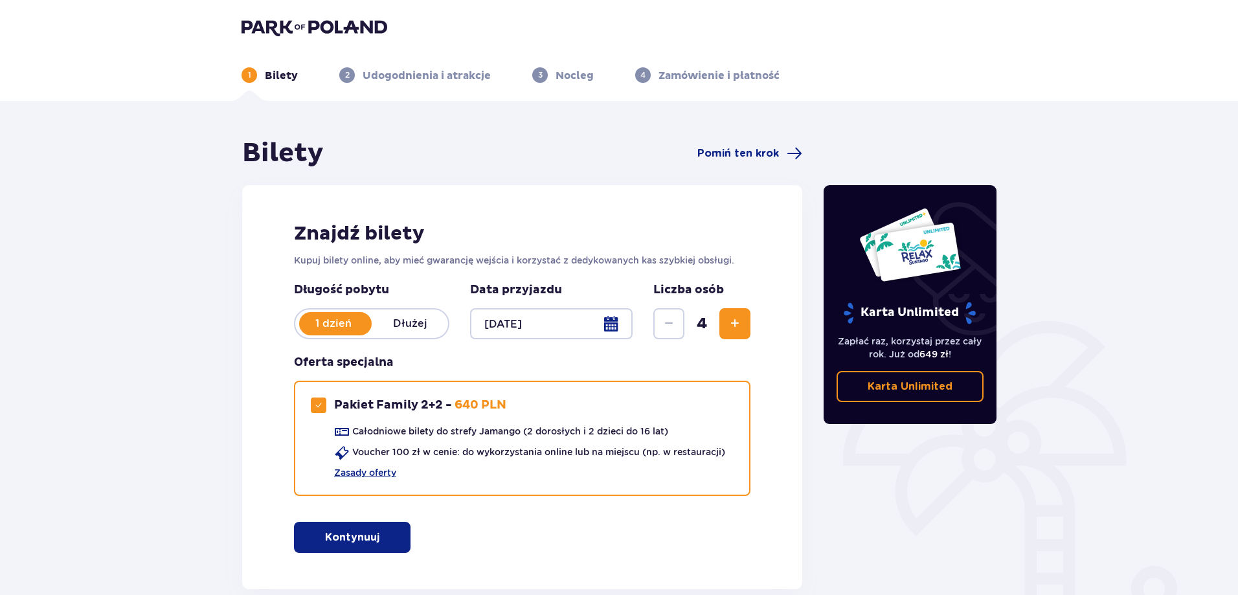
click at [369, 543] on p "Kontynuuj" at bounding box center [352, 537] width 54 height 14
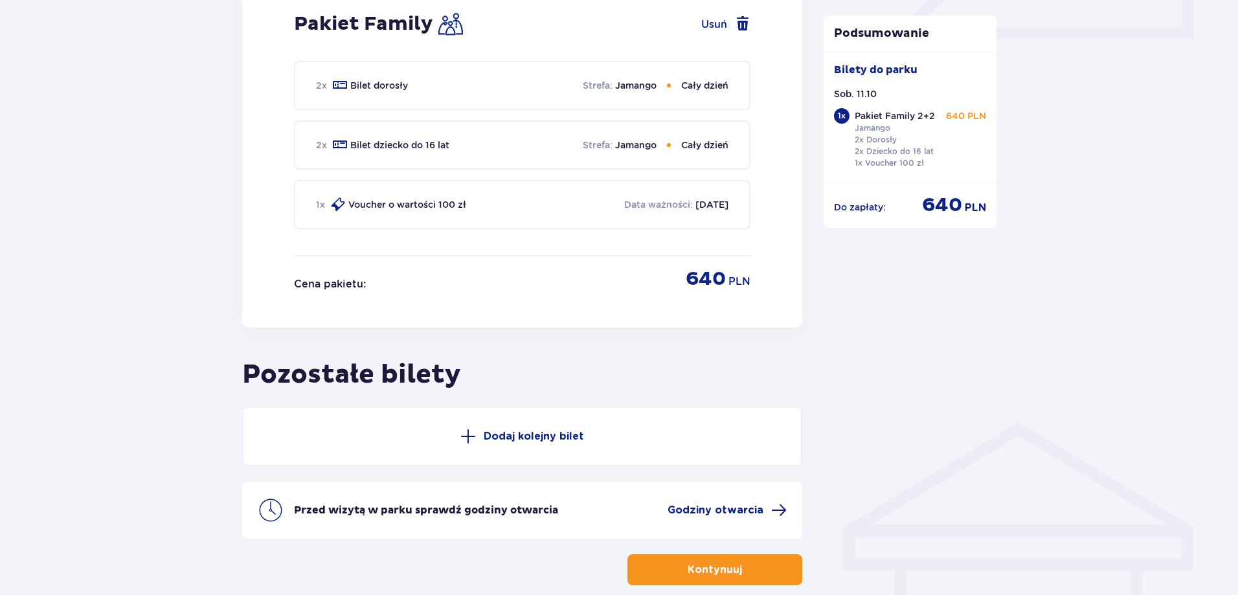
scroll to position [698, 0]
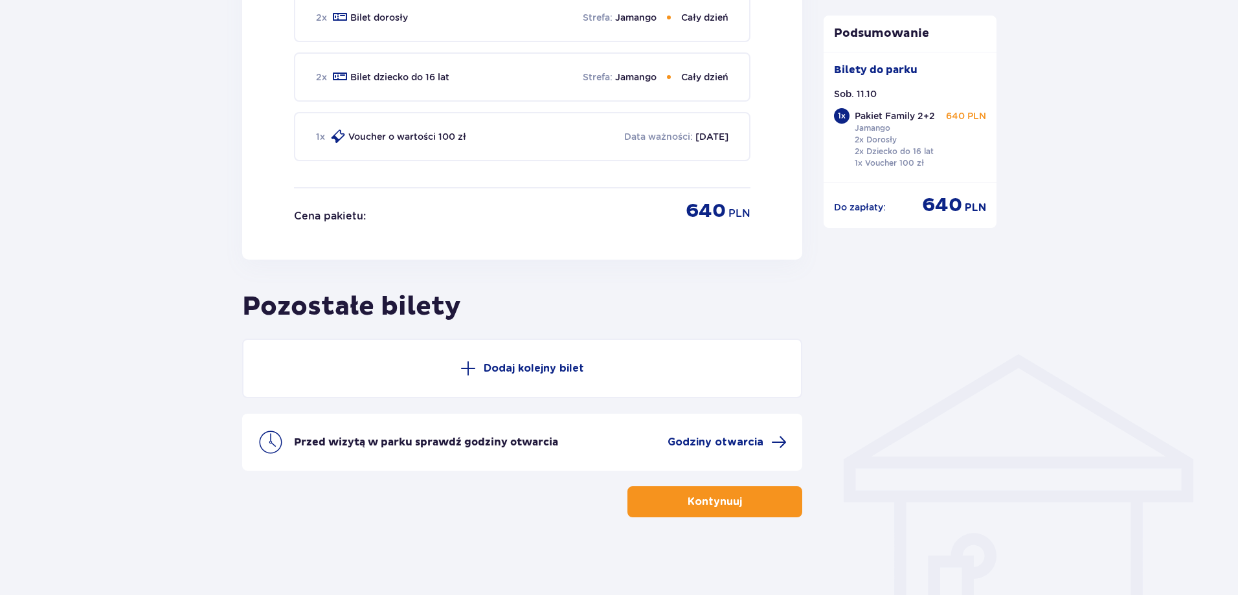
click at [701, 510] on button "Kontynuuj" at bounding box center [715, 501] width 175 height 31
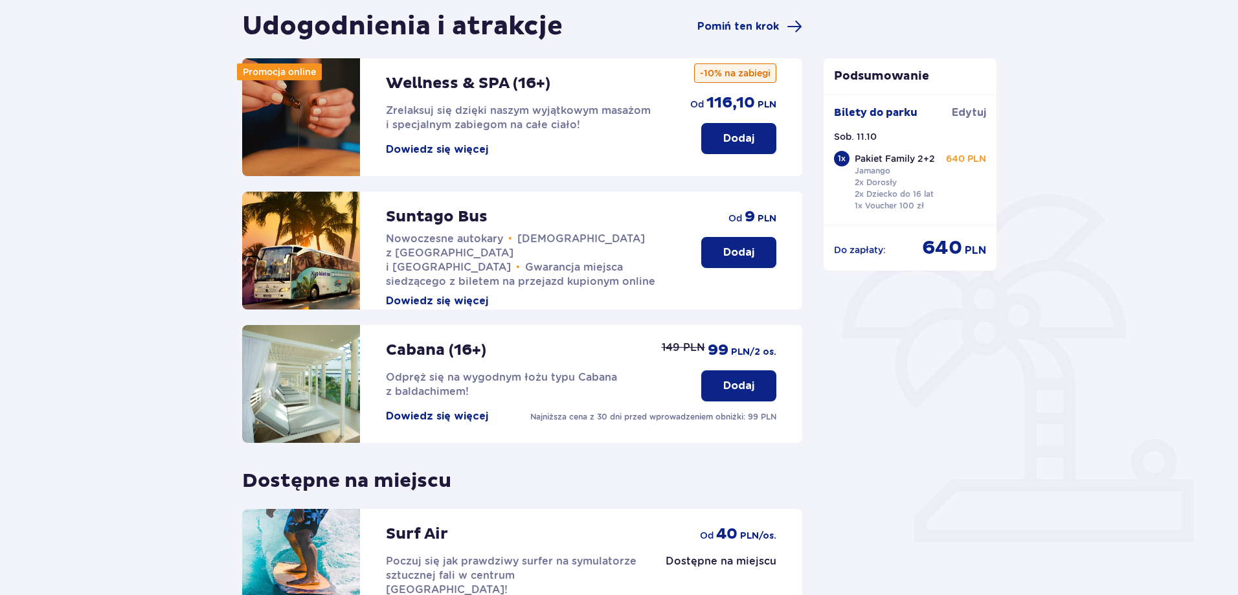
scroll to position [259, 0]
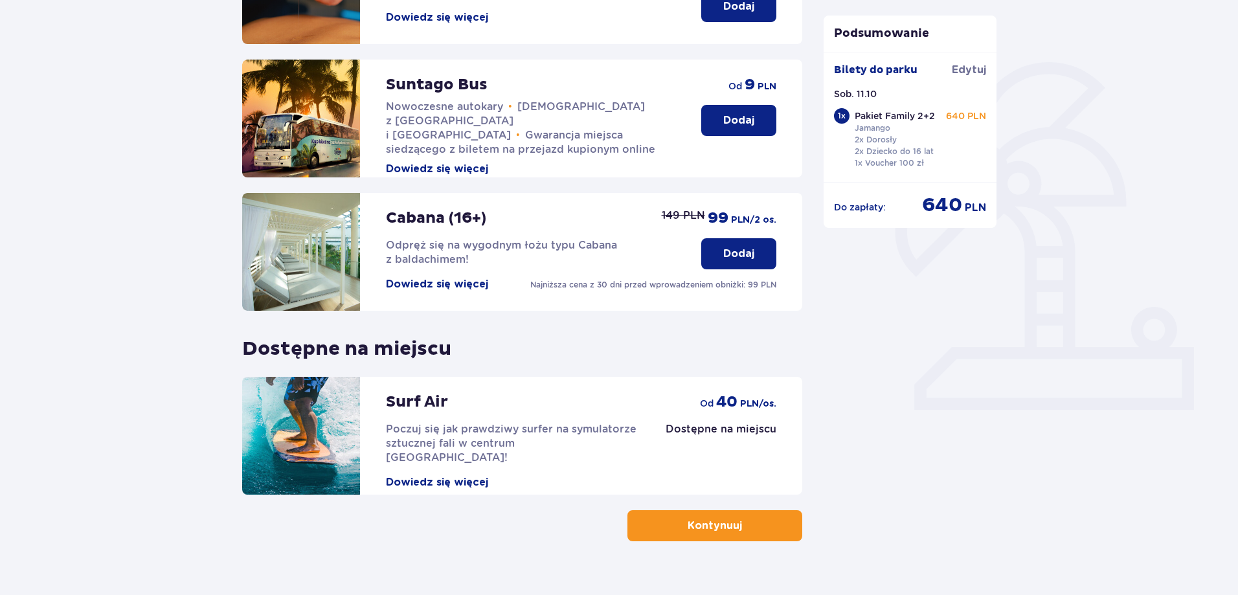
click at [702, 531] on p "Kontynuuj" at bounding box center [715, 526] width 54 height 14
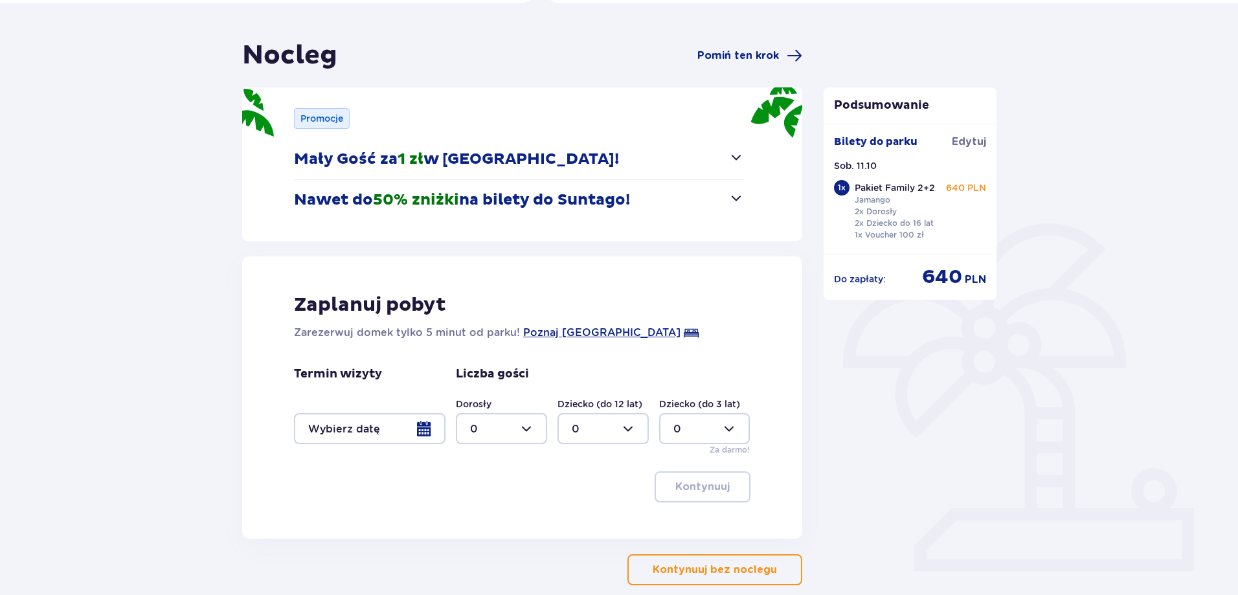
scroll to position [166, 0]
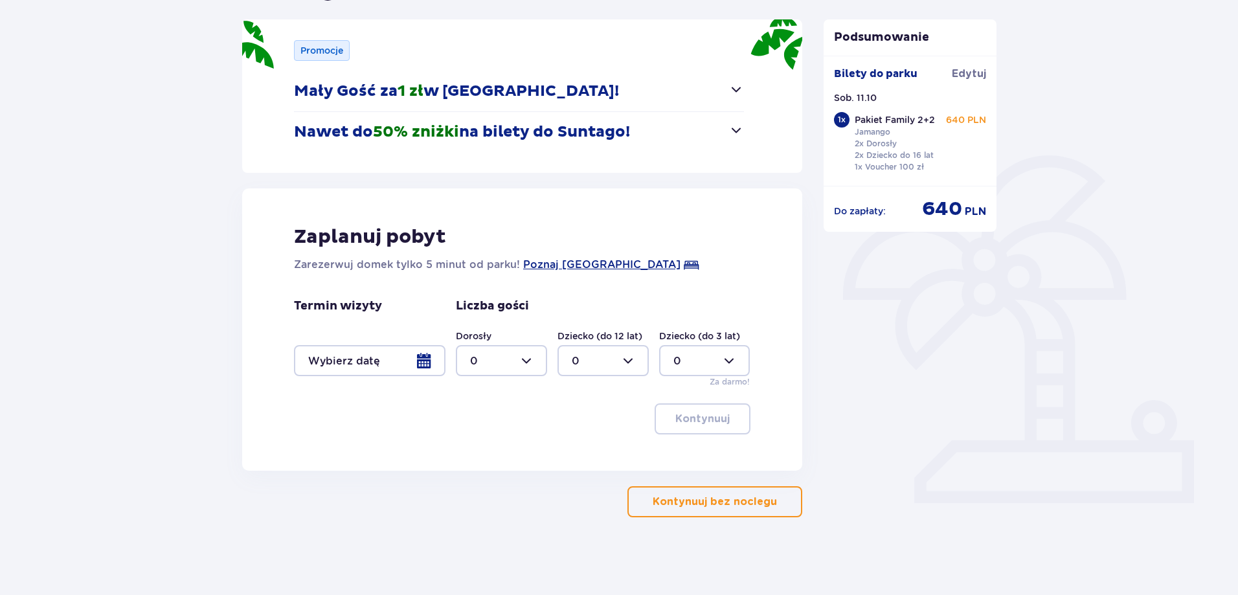
click at [718, 503] on p "Kontynuuj bez noclegu" at bounding box center [715, 502] width 124 height 14
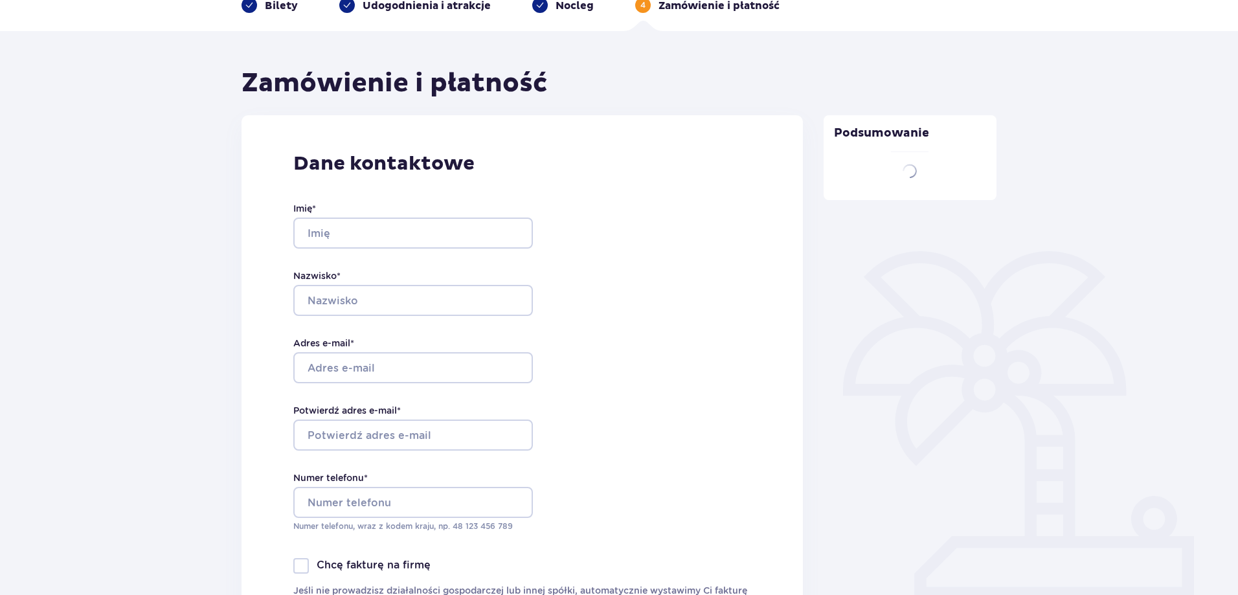
type input "Joanna"
type input "Sroka"
type input "[EMAIL_ADDRESS][DOMAIN_NAME]"
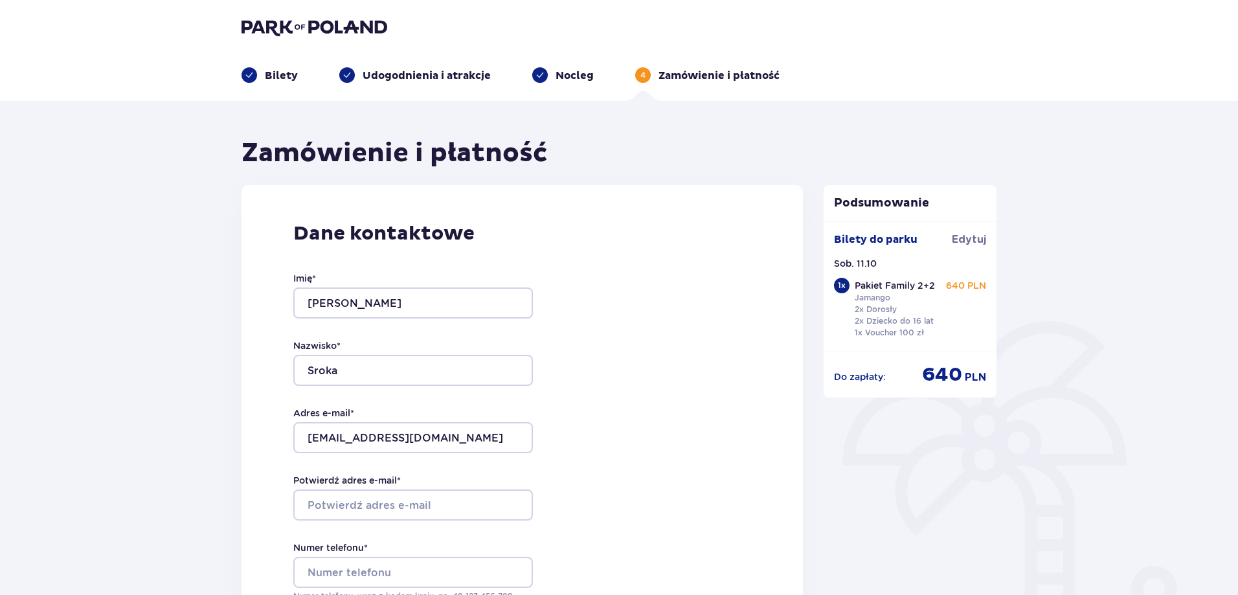
scroll to position [259, 0]
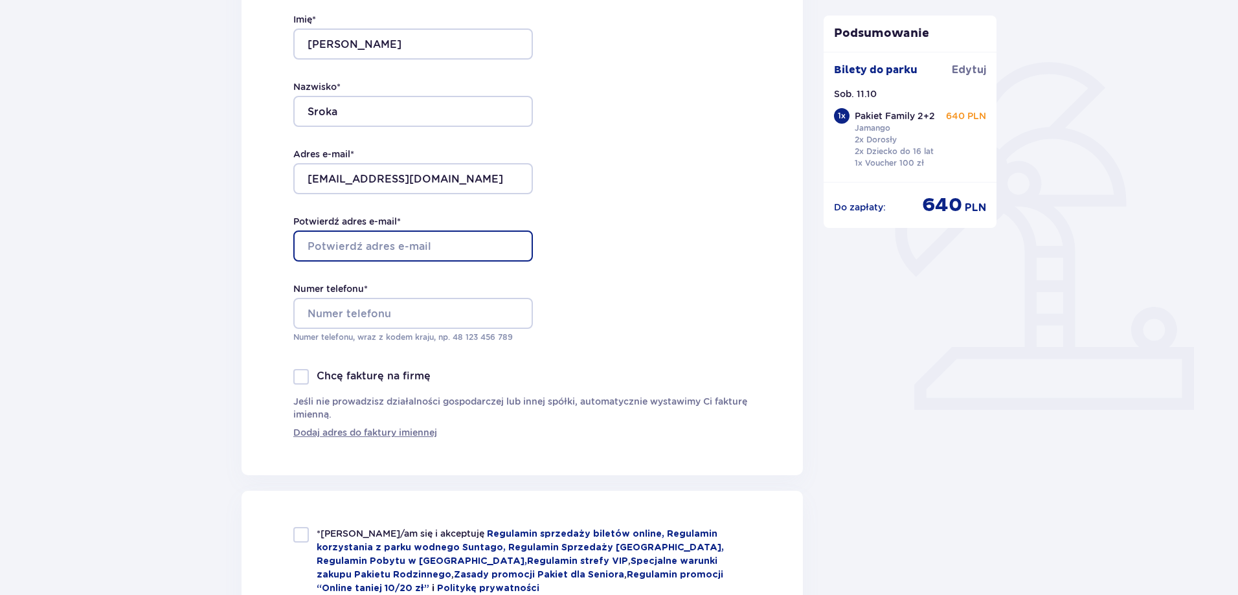
click at [437, 242] on input "Potwierdź adres e-mail *" at bounding box center [413, 246] width 240 height 31
type input "[EMAIL_ADDRESS][DOMAIN_NAME]"
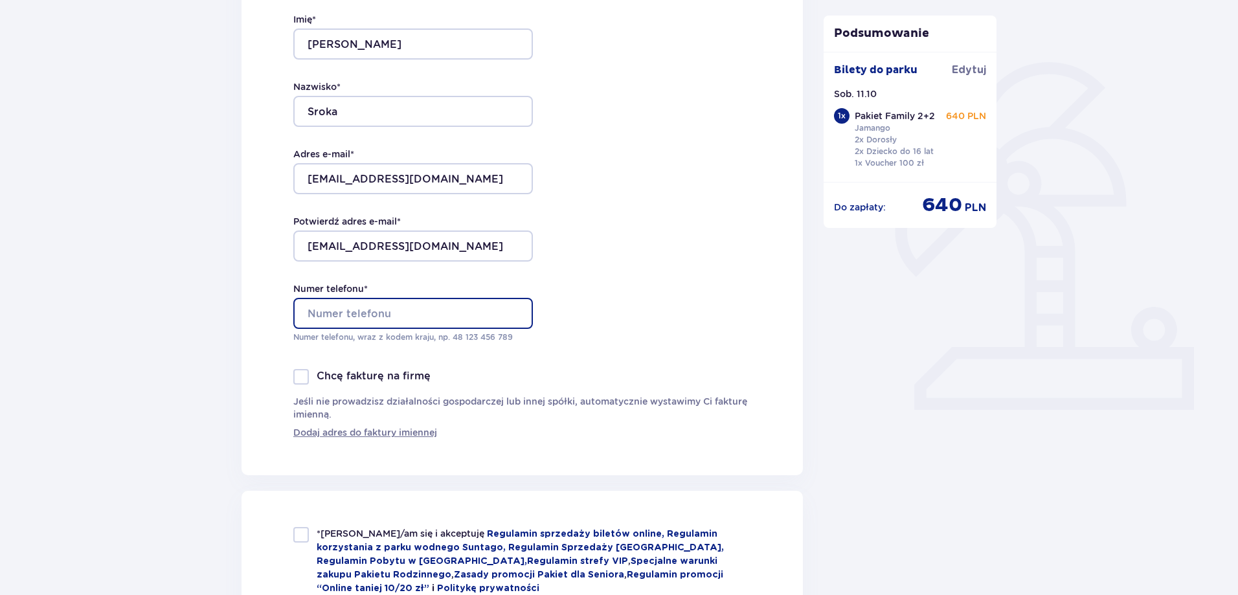
click at [398, 323] on input "Numer telefonu *" at bounding box center [413, 313] width 240 height 31
type input "48 691922797"
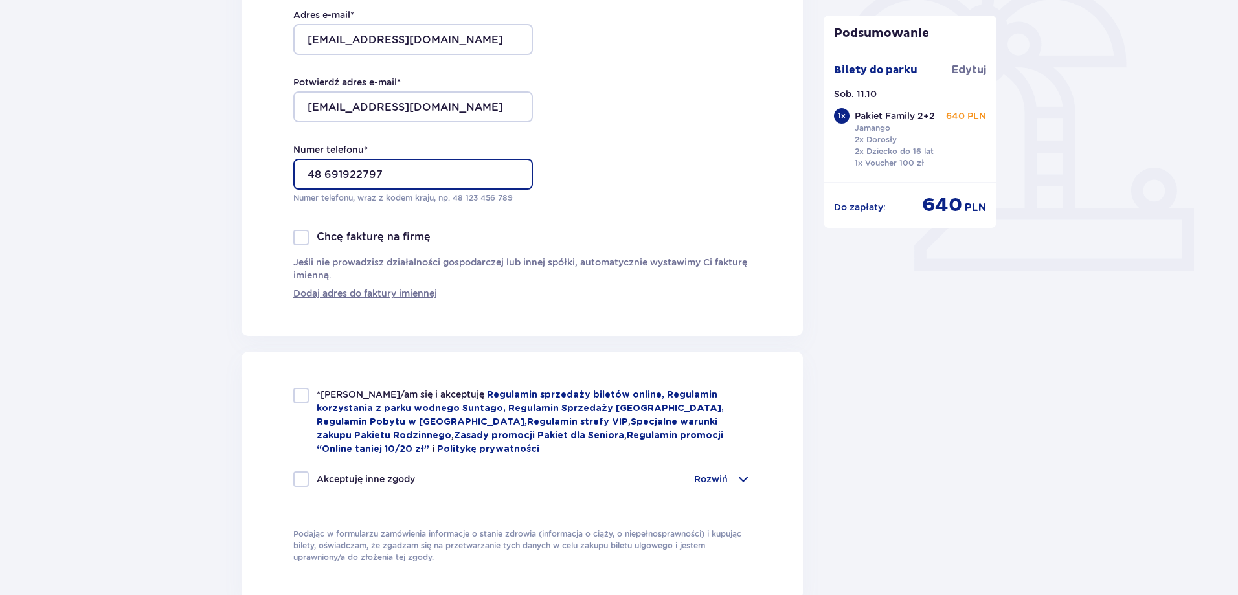
scroll to position [518, 0]
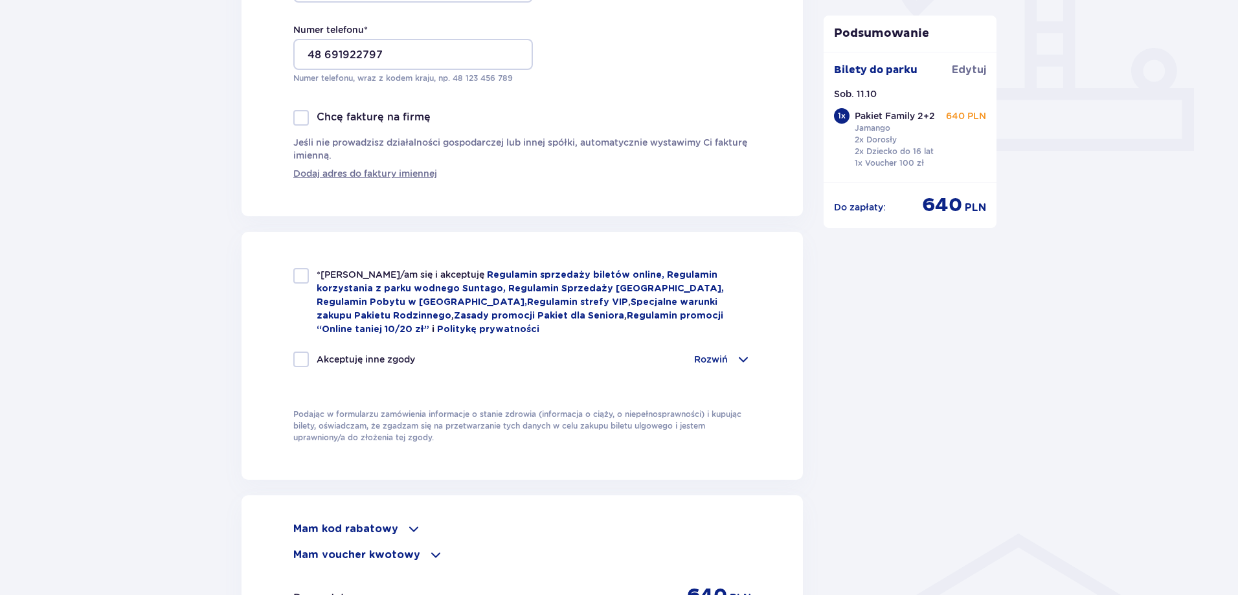
click at [306, 273] on div at bounding box center [301, 276] width 16 height 16
checkbox input "true"
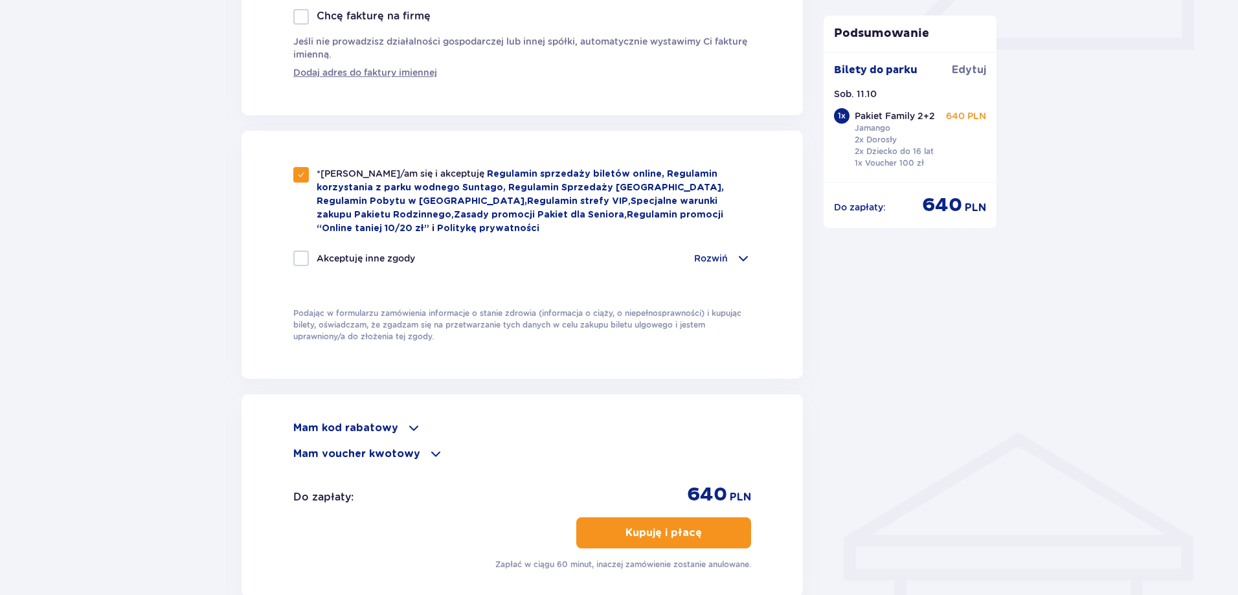
scroll to position [712, 0]
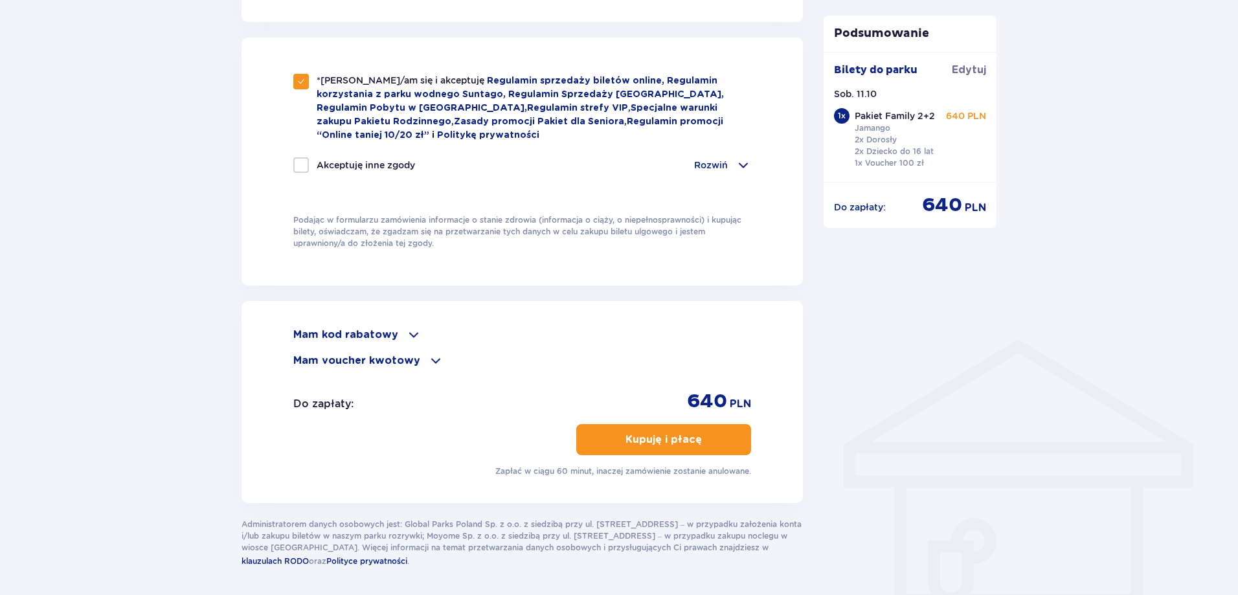
click at [672, 440] on p "Kupuję i płacę" at bounding box center [664, 440] width 76 height 14
